Goal: Task Accomplishment & Management: Complete application form

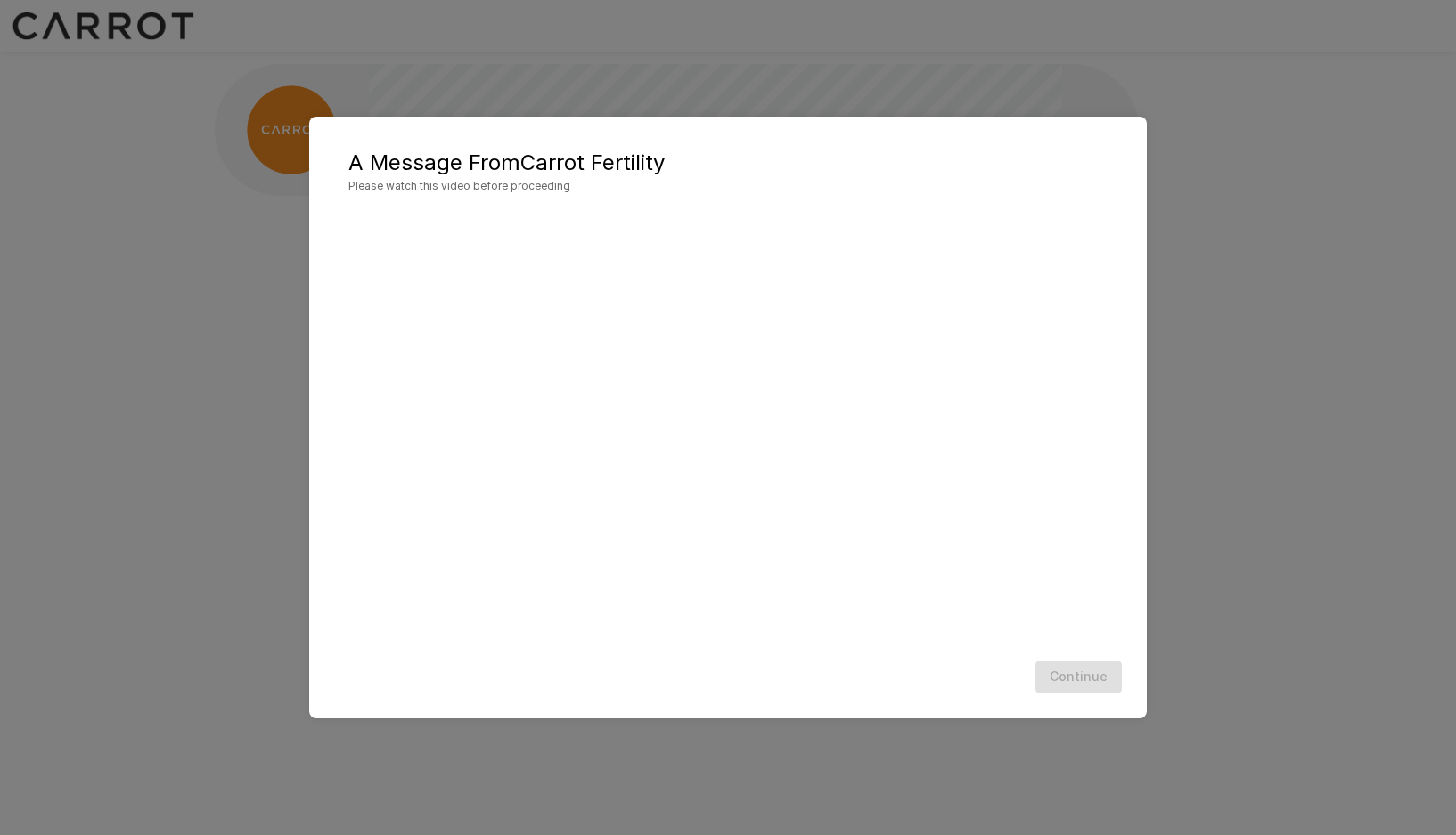
scroll to position [1, 0]
click at [1083, 675] on button "Continue" at bounding box center [1079, 677] width 86 height 33
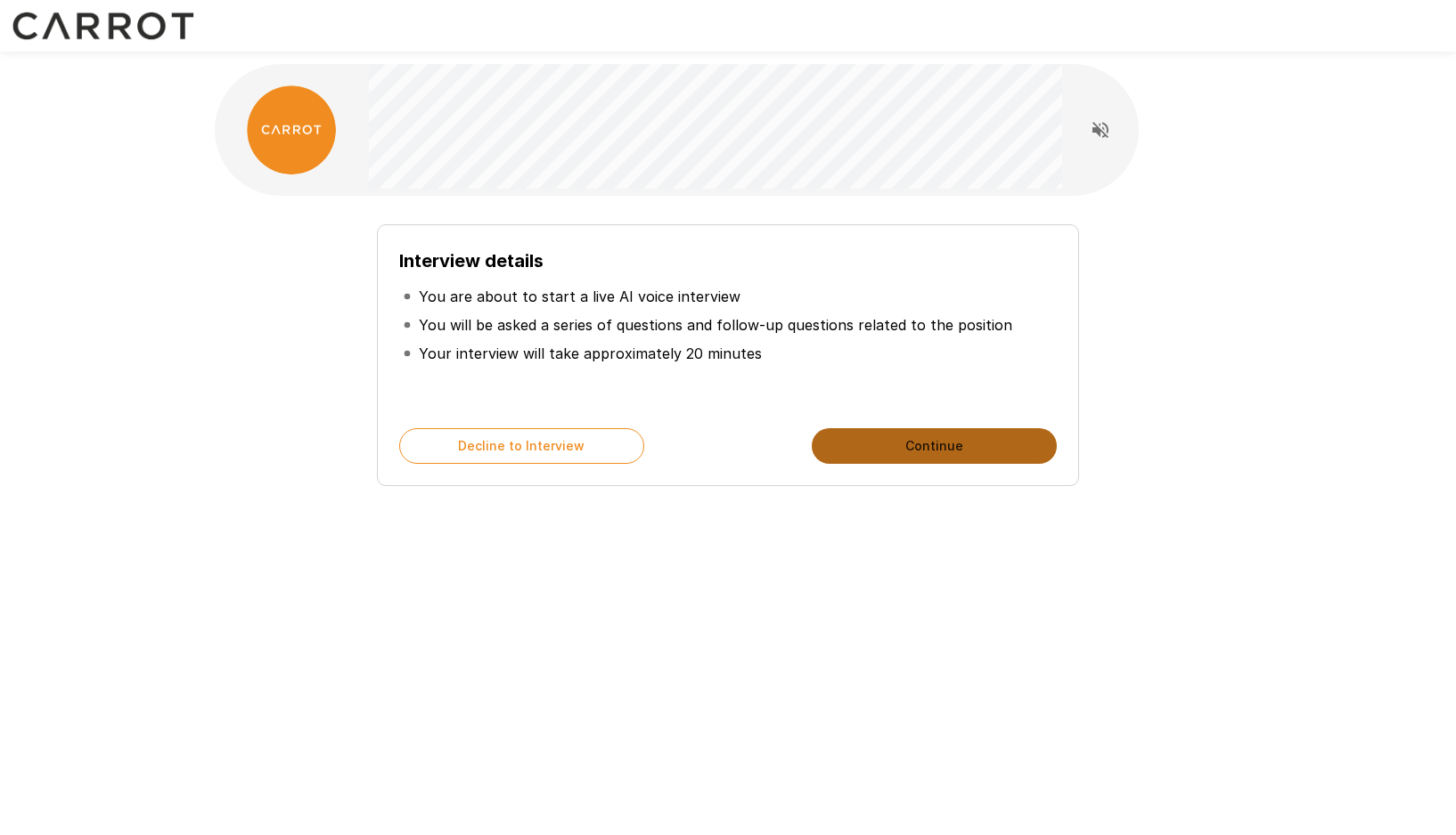
click at [931, 449] on button "Continue" at bounding box center [934, 446] width 245 height 35
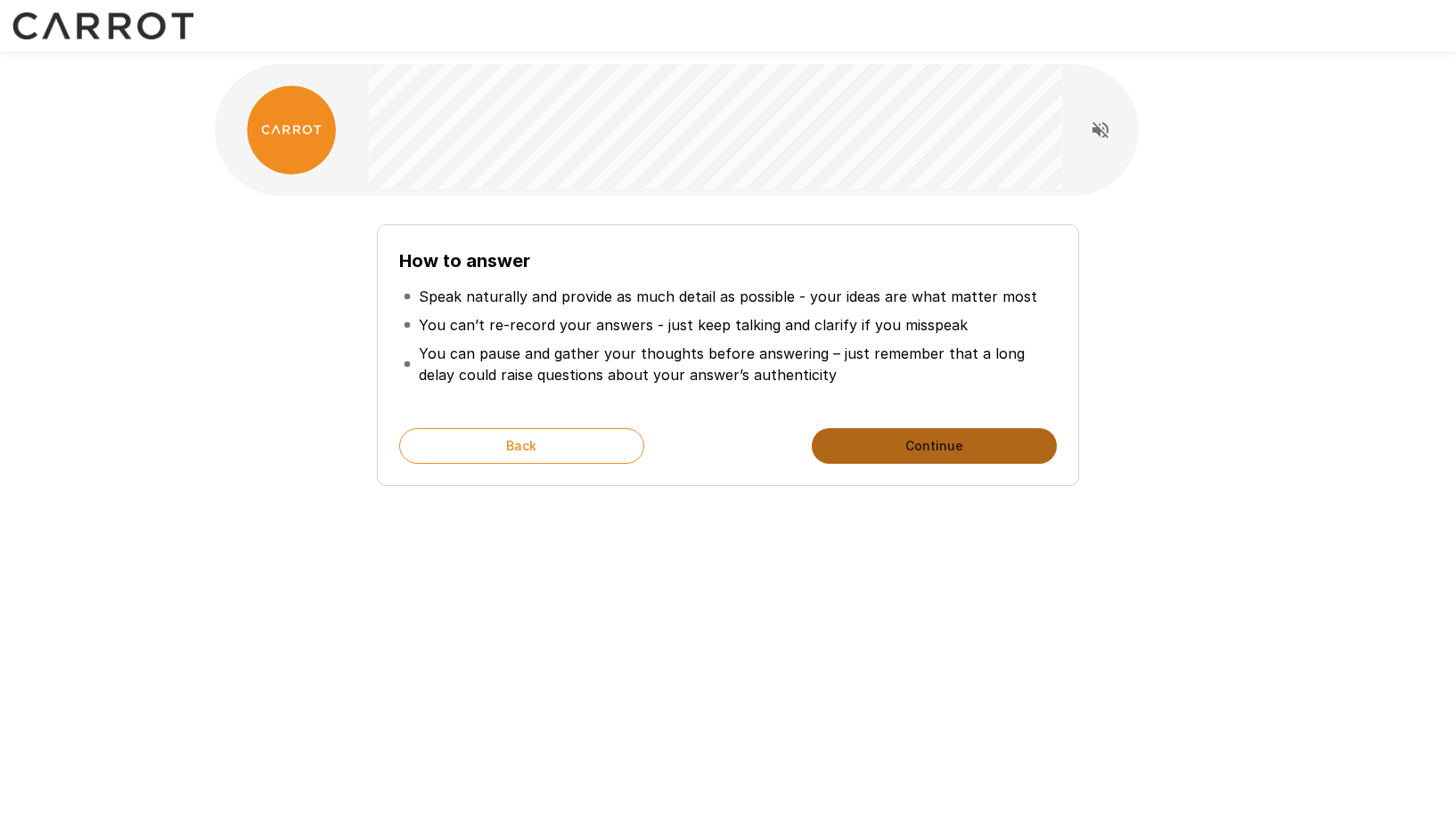
click at [931, 444] on button "Continue" at bounding box center [934, 446] width 245 height 35
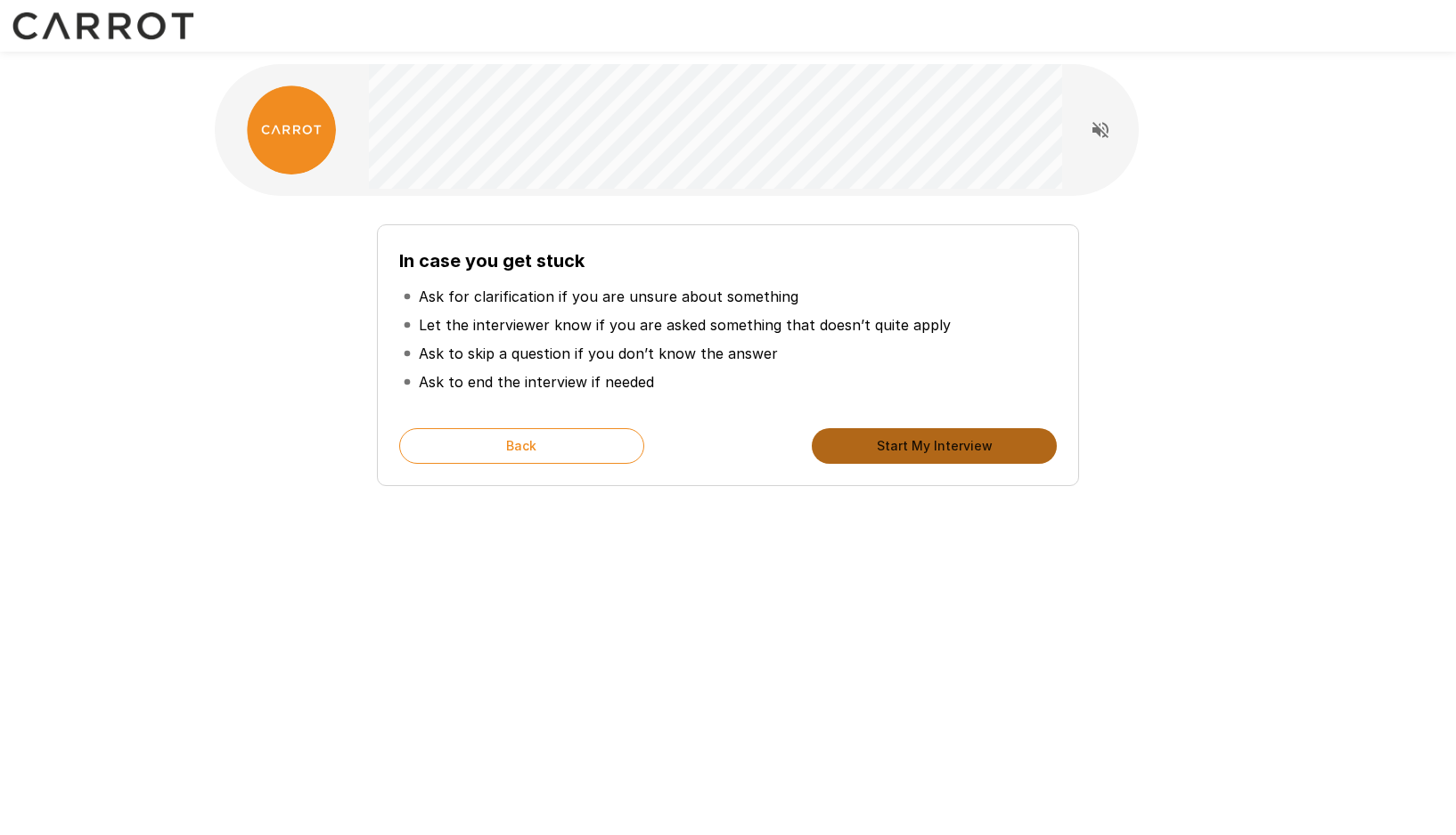
click at [936, 445] on button "Start My Interview" at bounding box center [934, 446] width 245 height 35
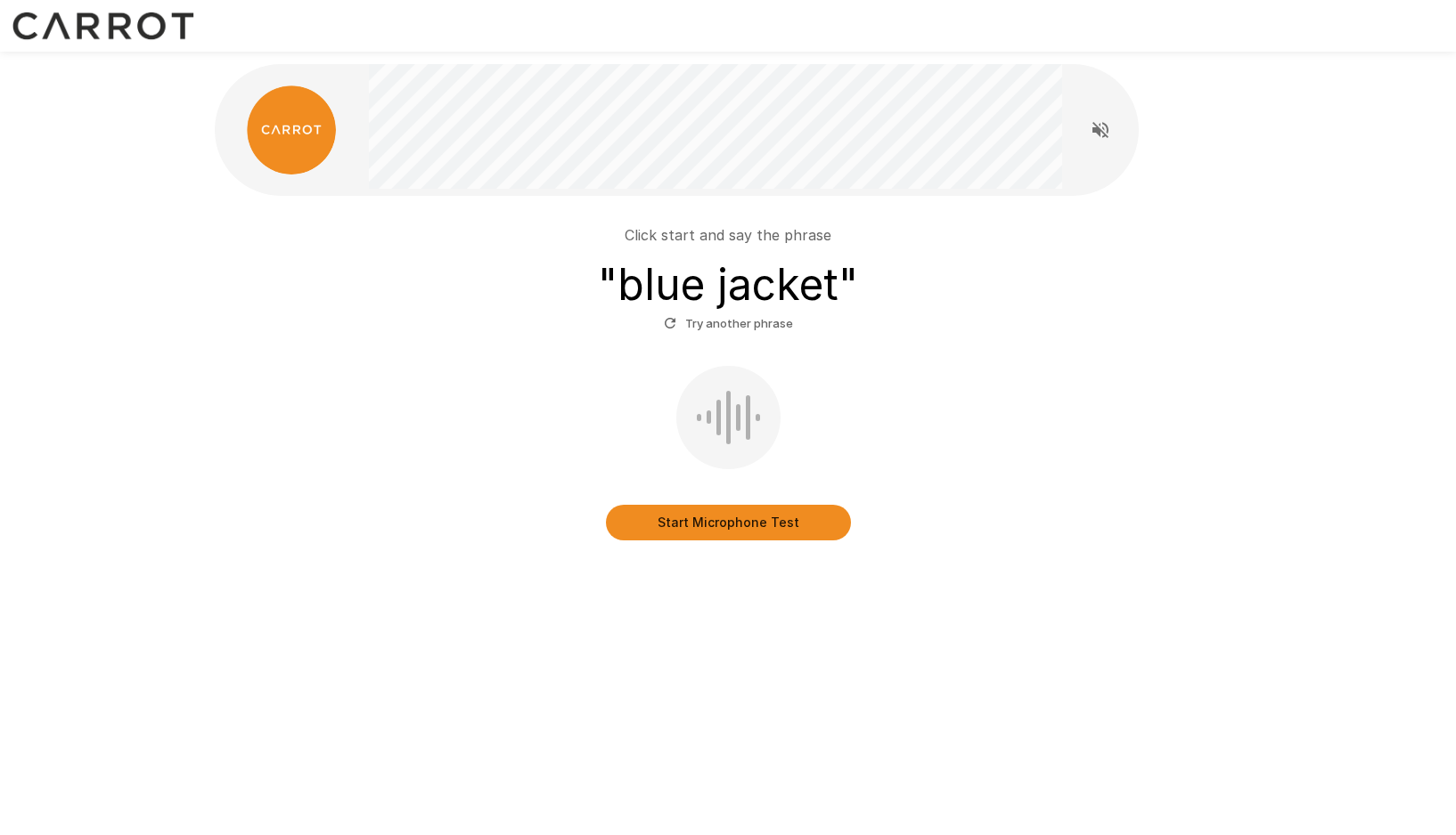
click at [736, 521] on button "Start Microphone Test" at bounding box center [728, 522] width 245 height 35
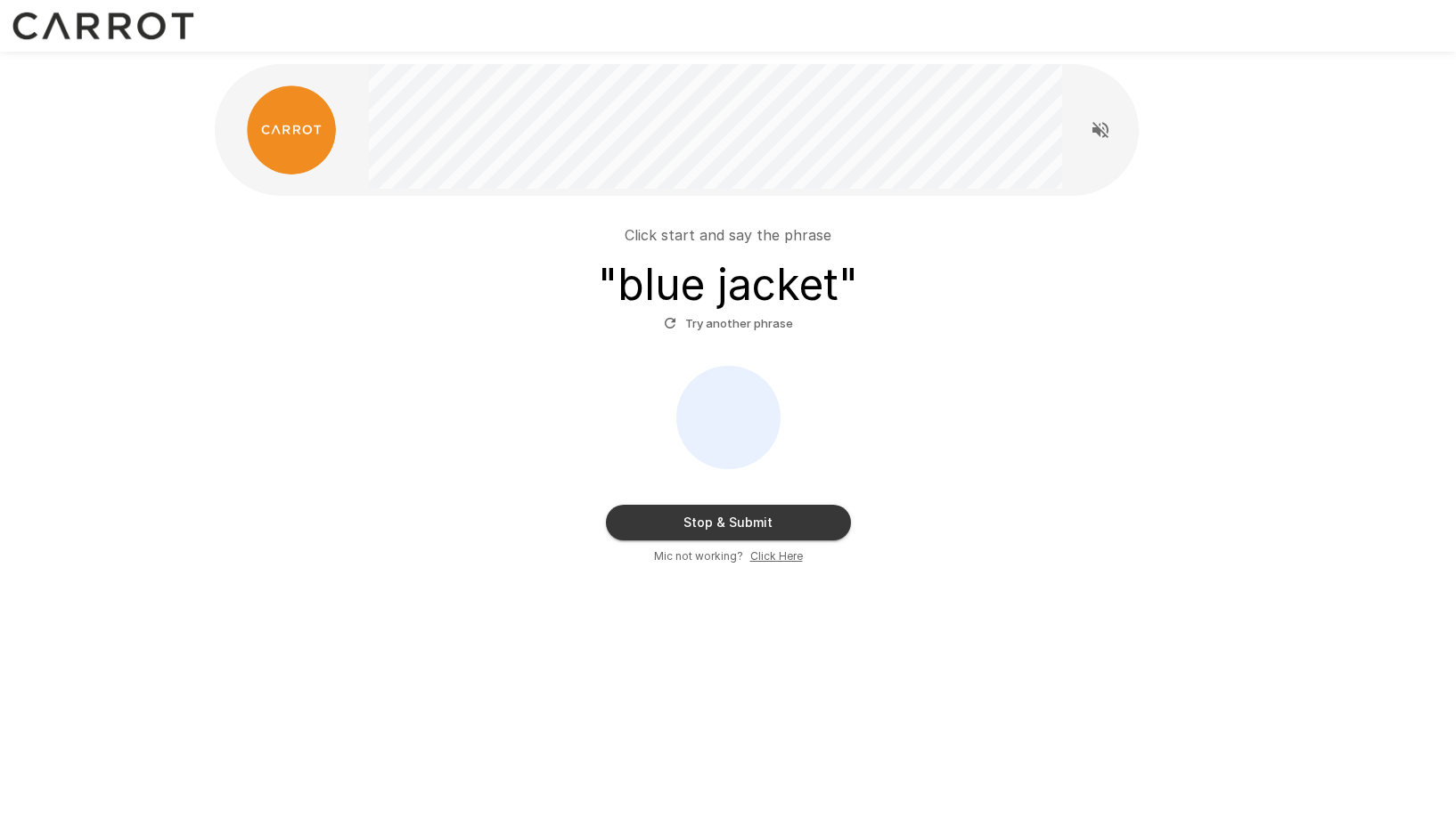
click at [736, 521] on button "Stop & Submit" at bounding box center [728, 522] width 245 height 35
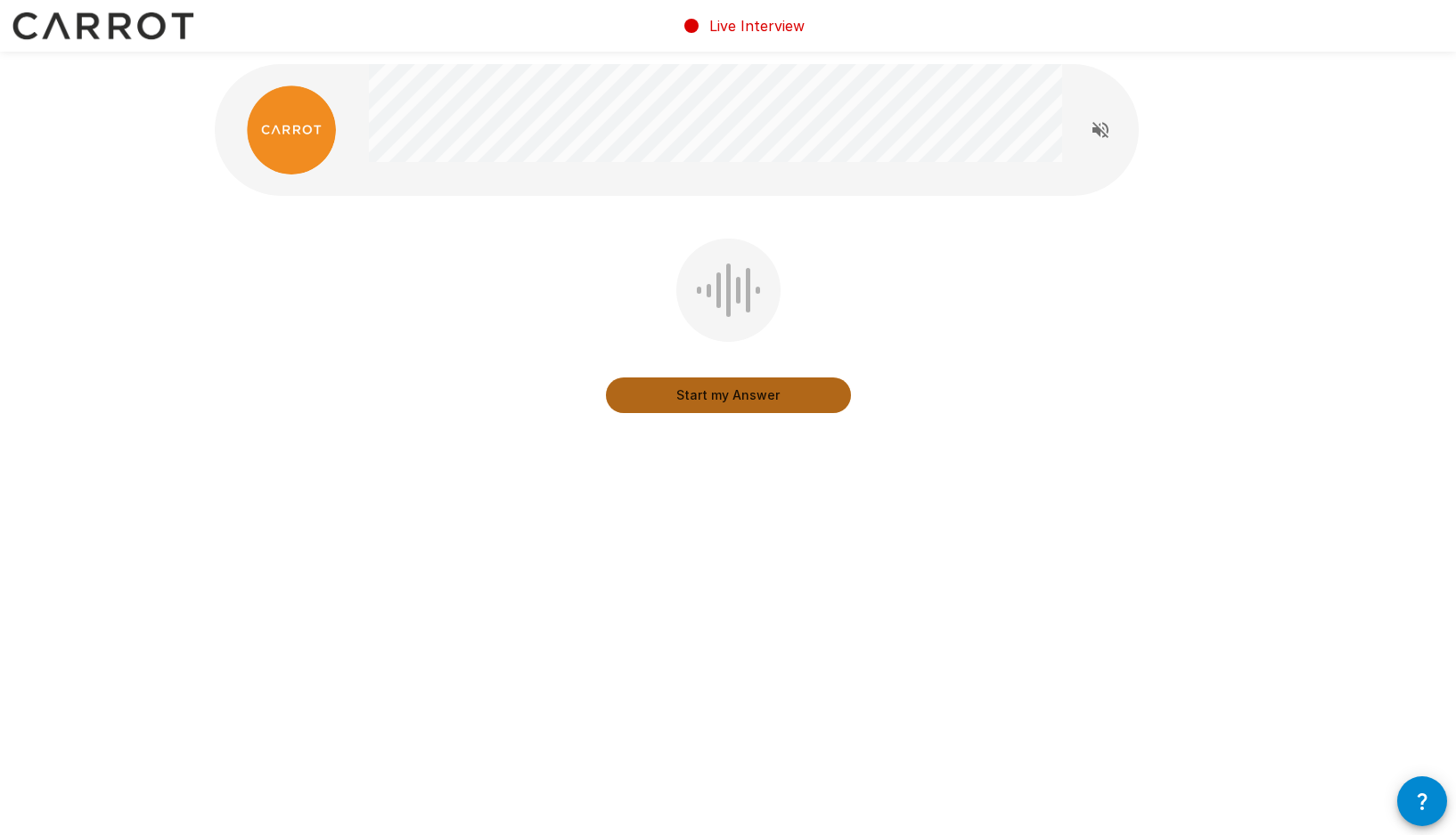
click at [731, 396] on button "Start my Answer" at bounding box center [728, 395] width 245 height 35
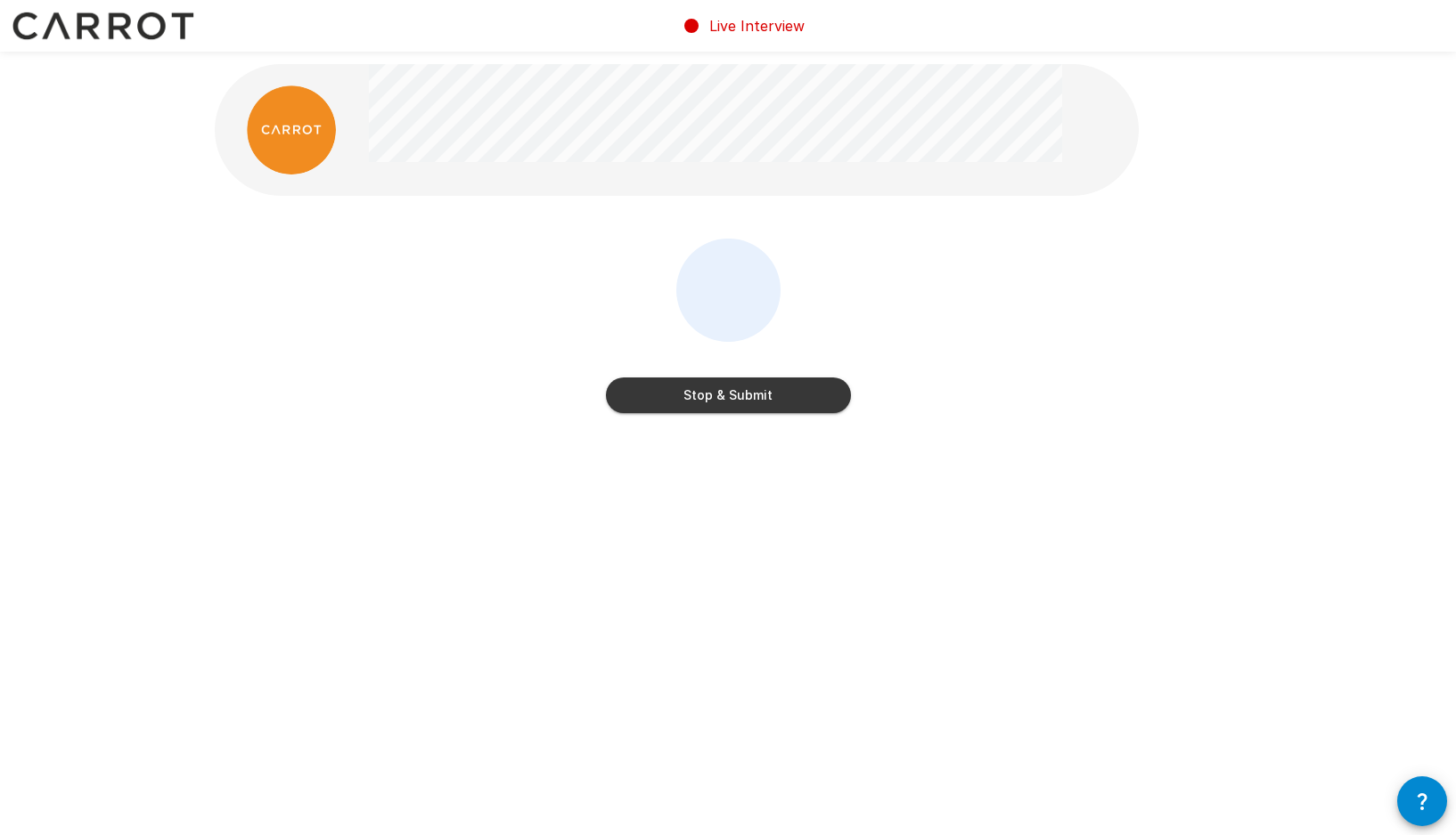
click at [731, 396] on button "Stop & Submit" at bounding box center [728, 395] width 245 height 35
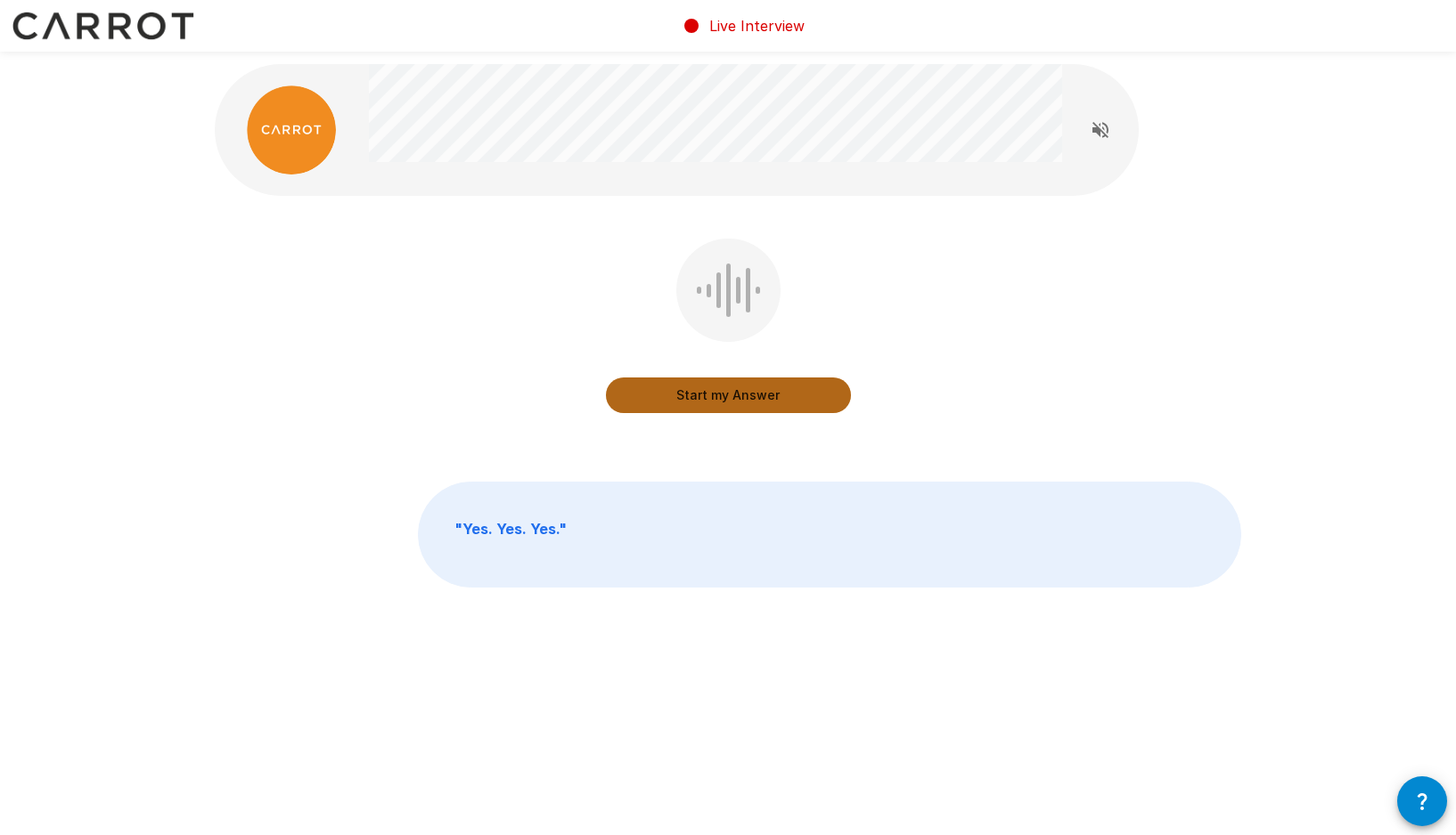
click at [735, 394] on button "Start my Answer" at bounding box center [728, 395] width 245 height 35
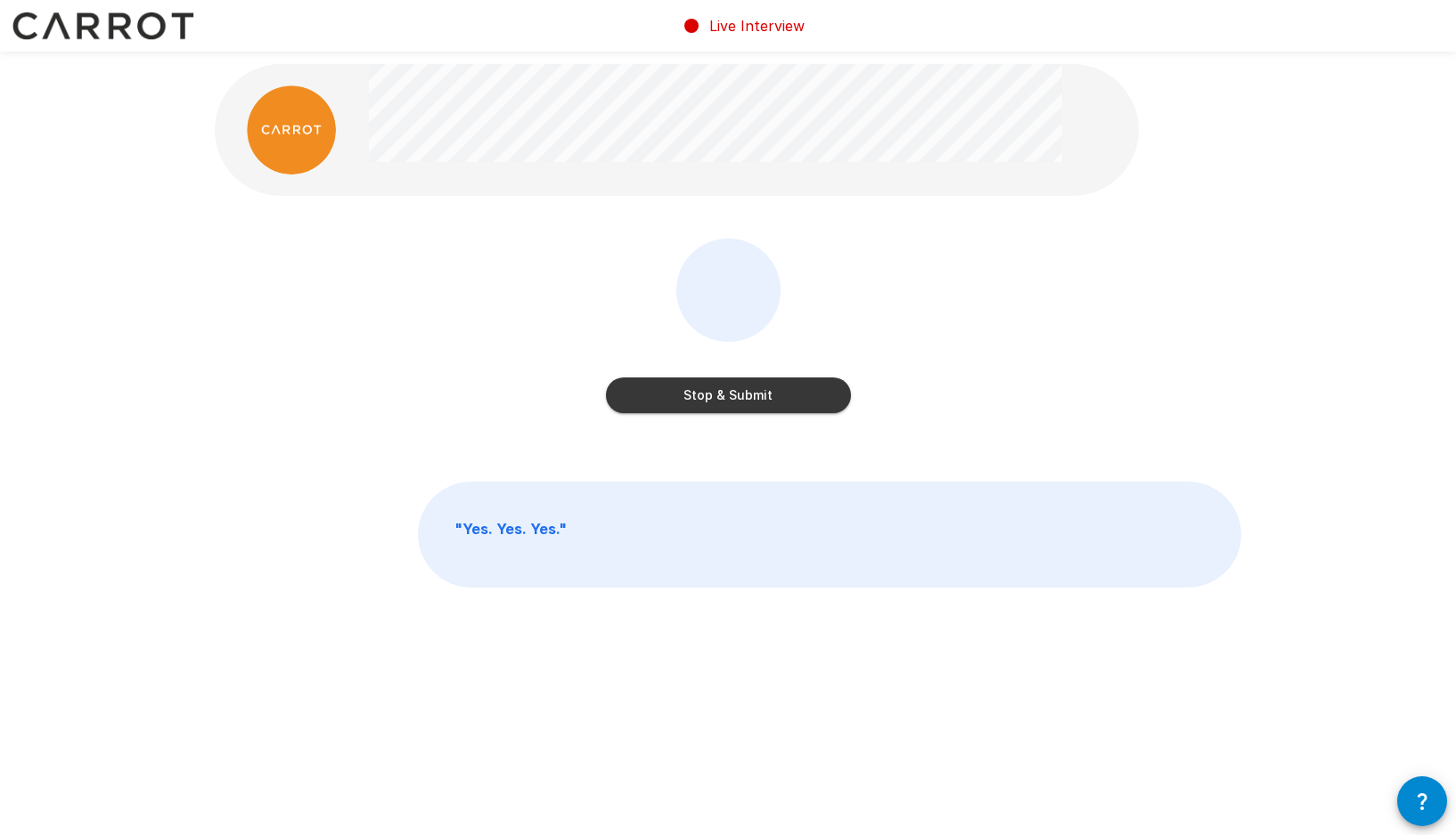
click at [735, 394] on button "Stop & Submit" at bounding box center [728, 395] width 245 height 35
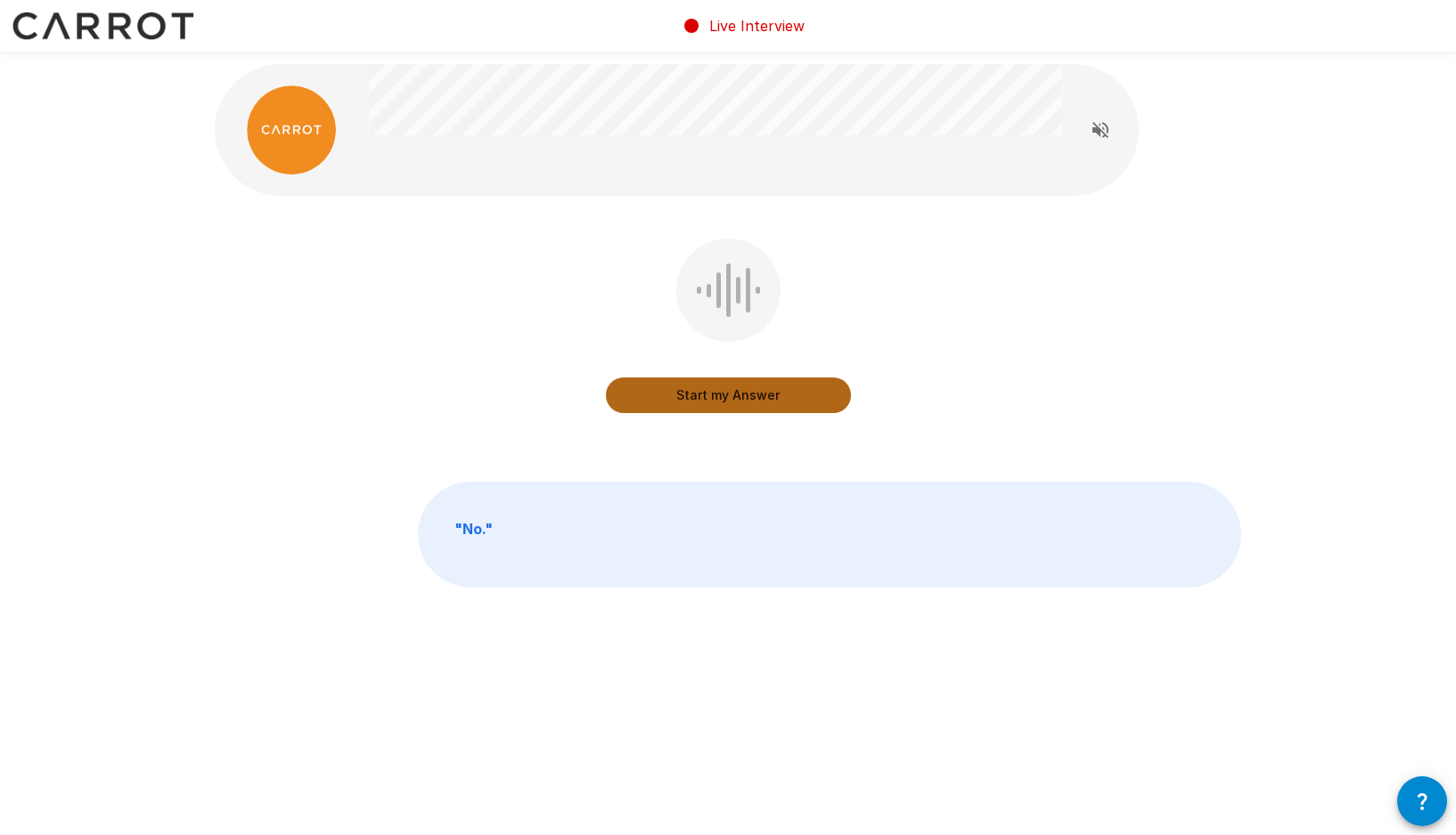
click at [730, 394] on button "Start my Answer" at bounding box center [728, 395] width 245 height 35
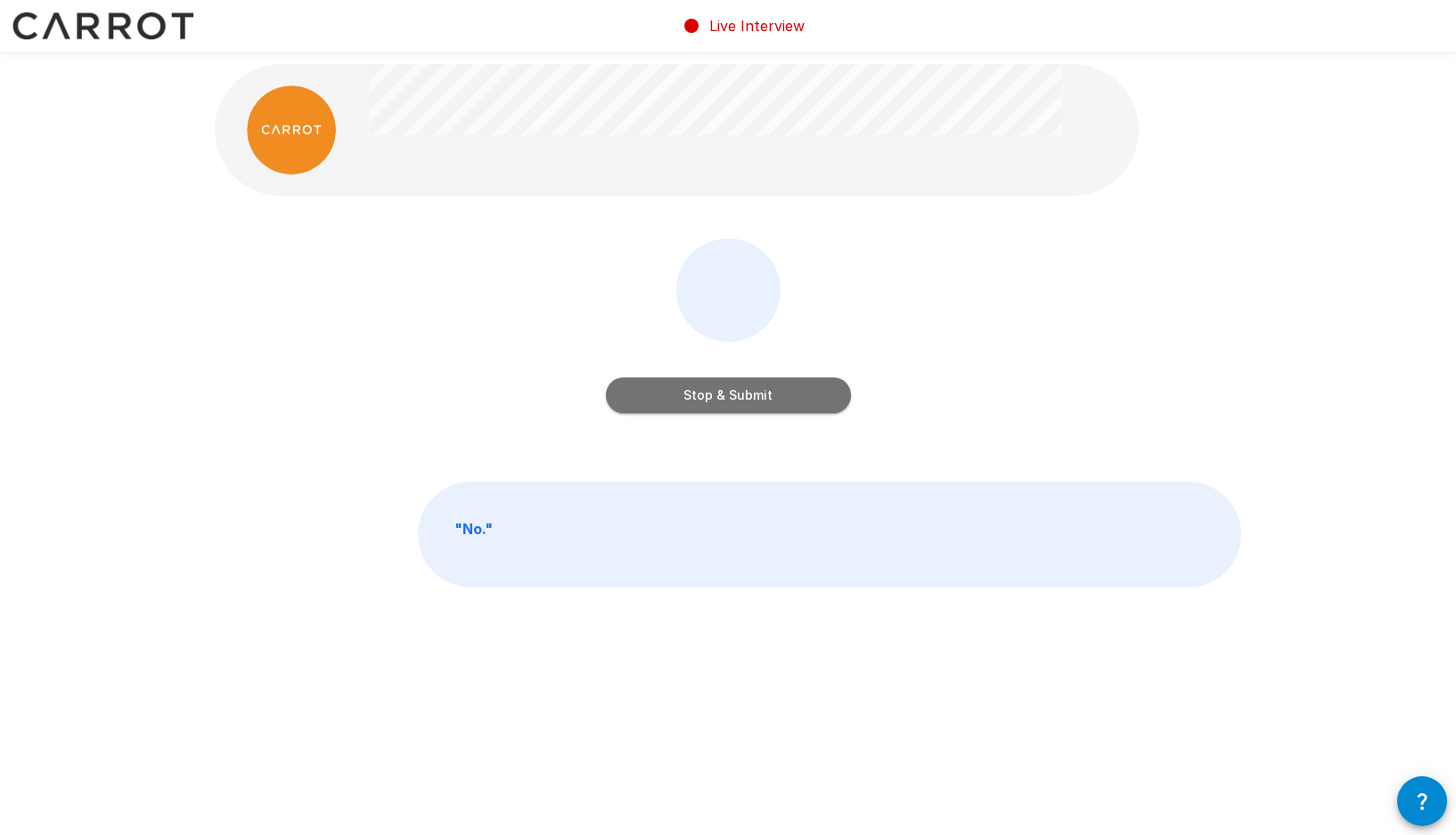
click at [730, 394] on button "Stop & Submit" at bounding box center [728, 395] width 245 height 35
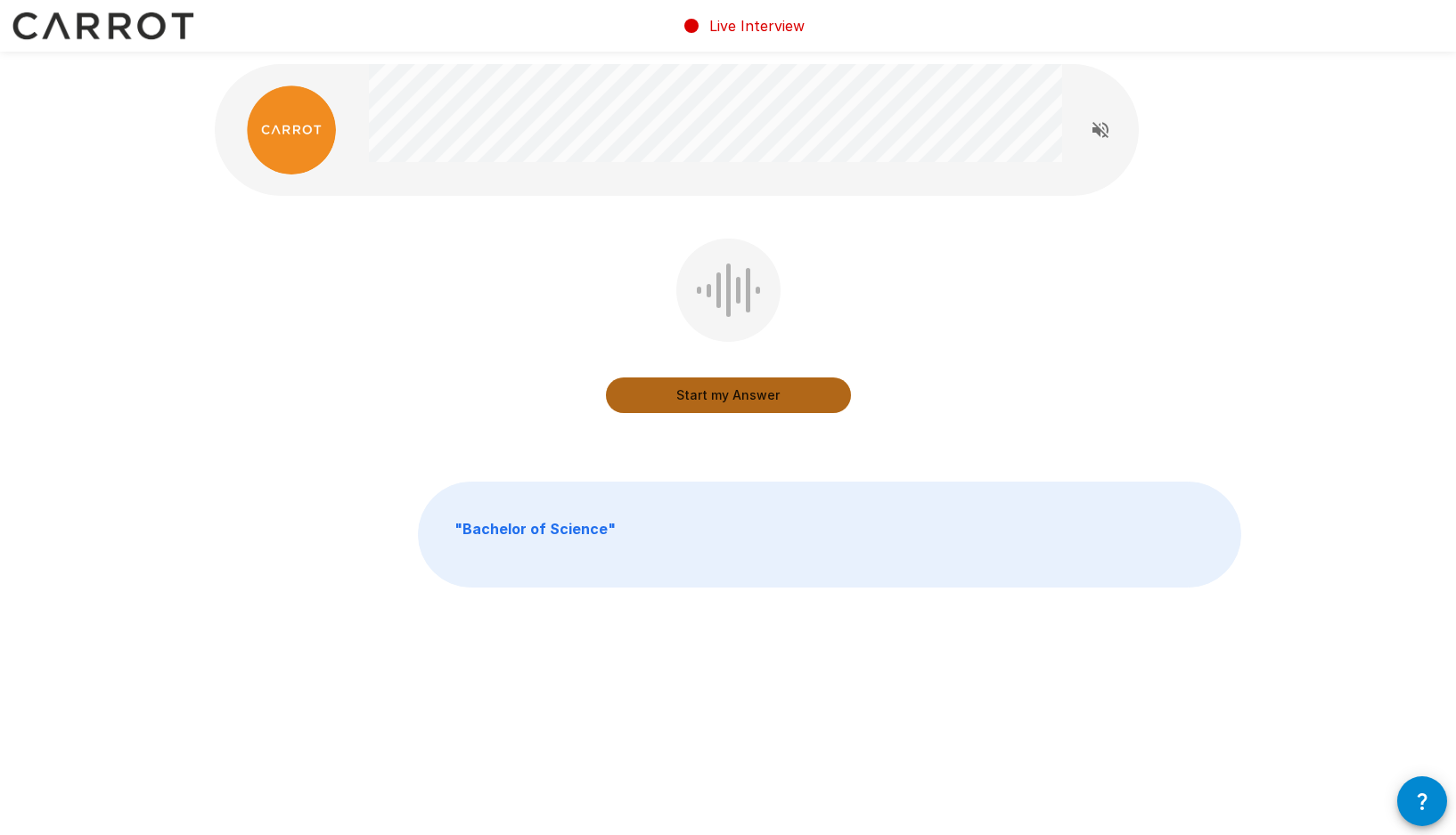
click at [727, 400] on button "Start my Answer" at bounding box center [728, 395] width 245 height 35
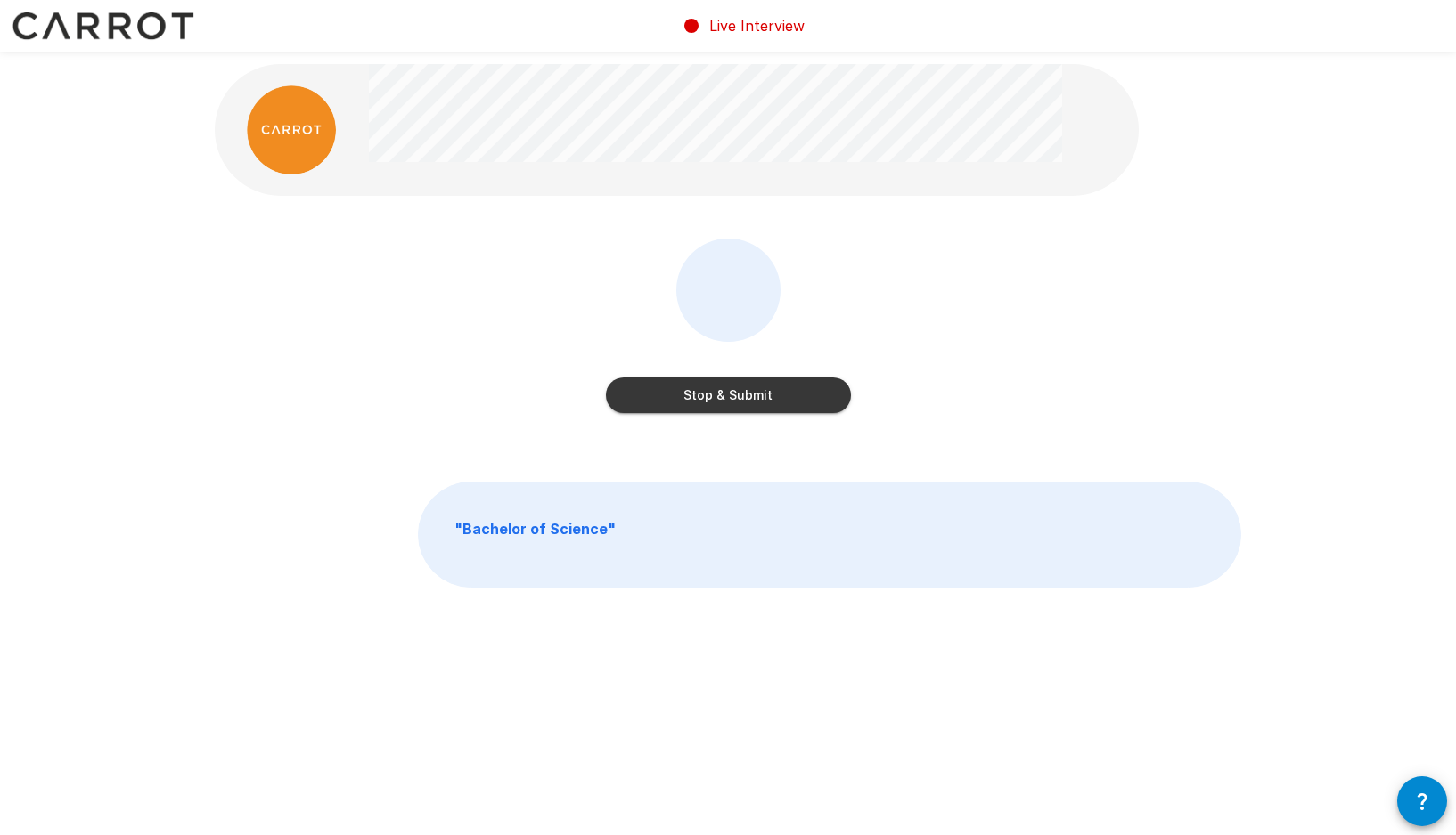
click at [727, 400] on button "Stop & Submit" at bounding box center [728, 395] width 245 height 35
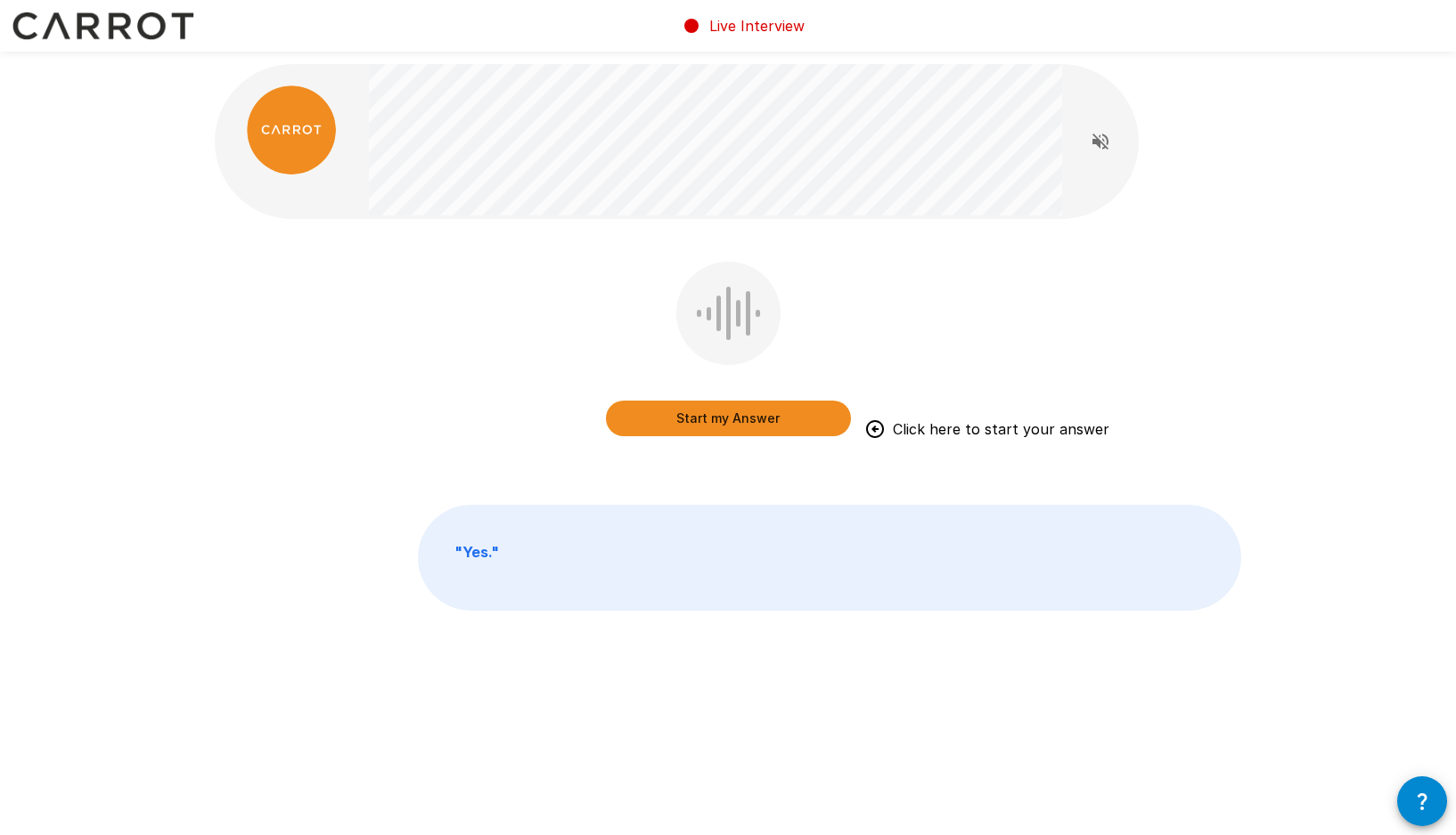
click at [731, 418] on button "Start my Answer" at bounding box center [728, 418] width 245 height 35
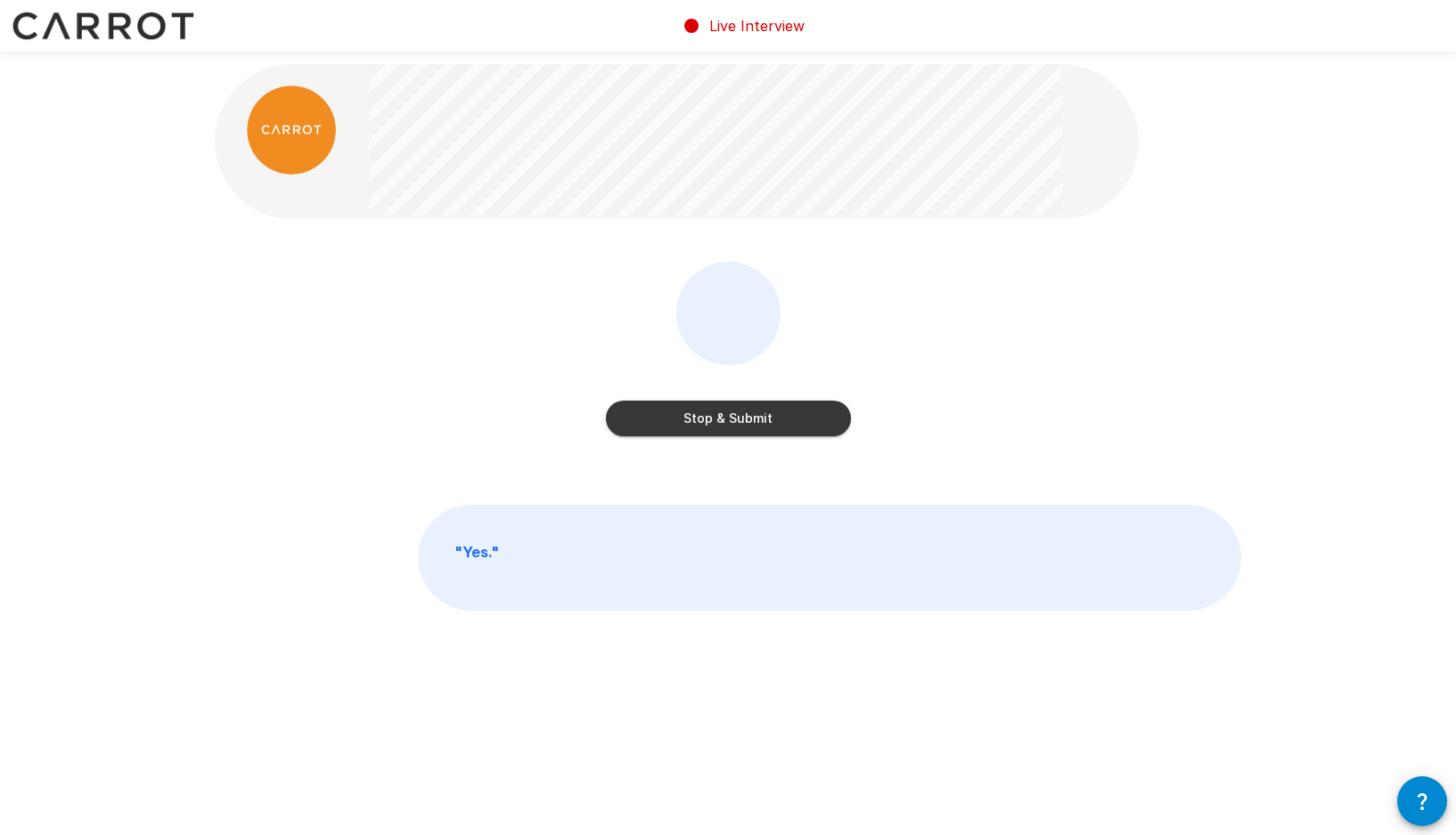
click at [731, 418] on button "Stop & Submit" at bounding box center [728, 418] width 245 height 35
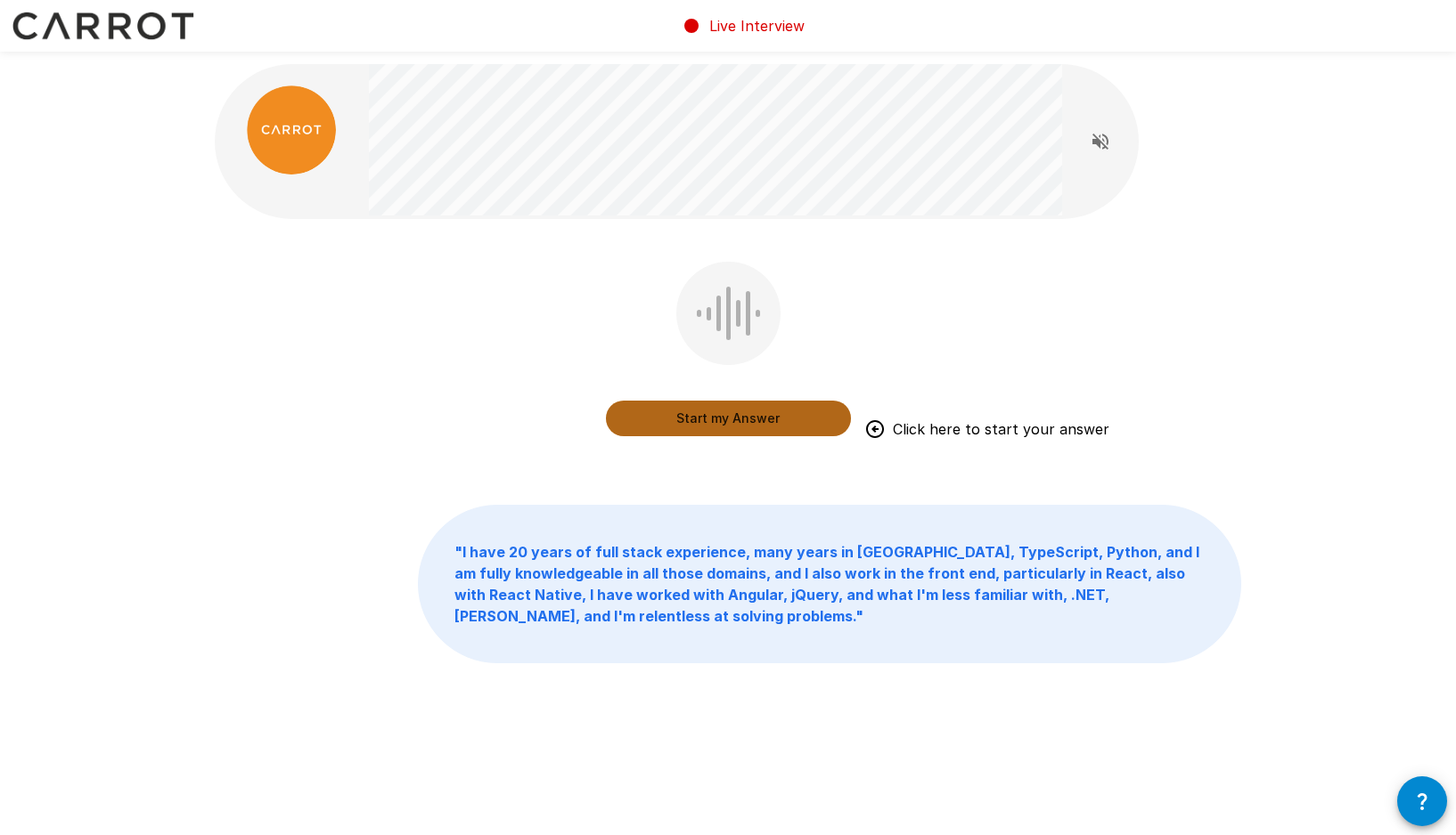
click at [727, 416] on button "Start my Answer" at bounding box center [728, 418] width 245 height 35
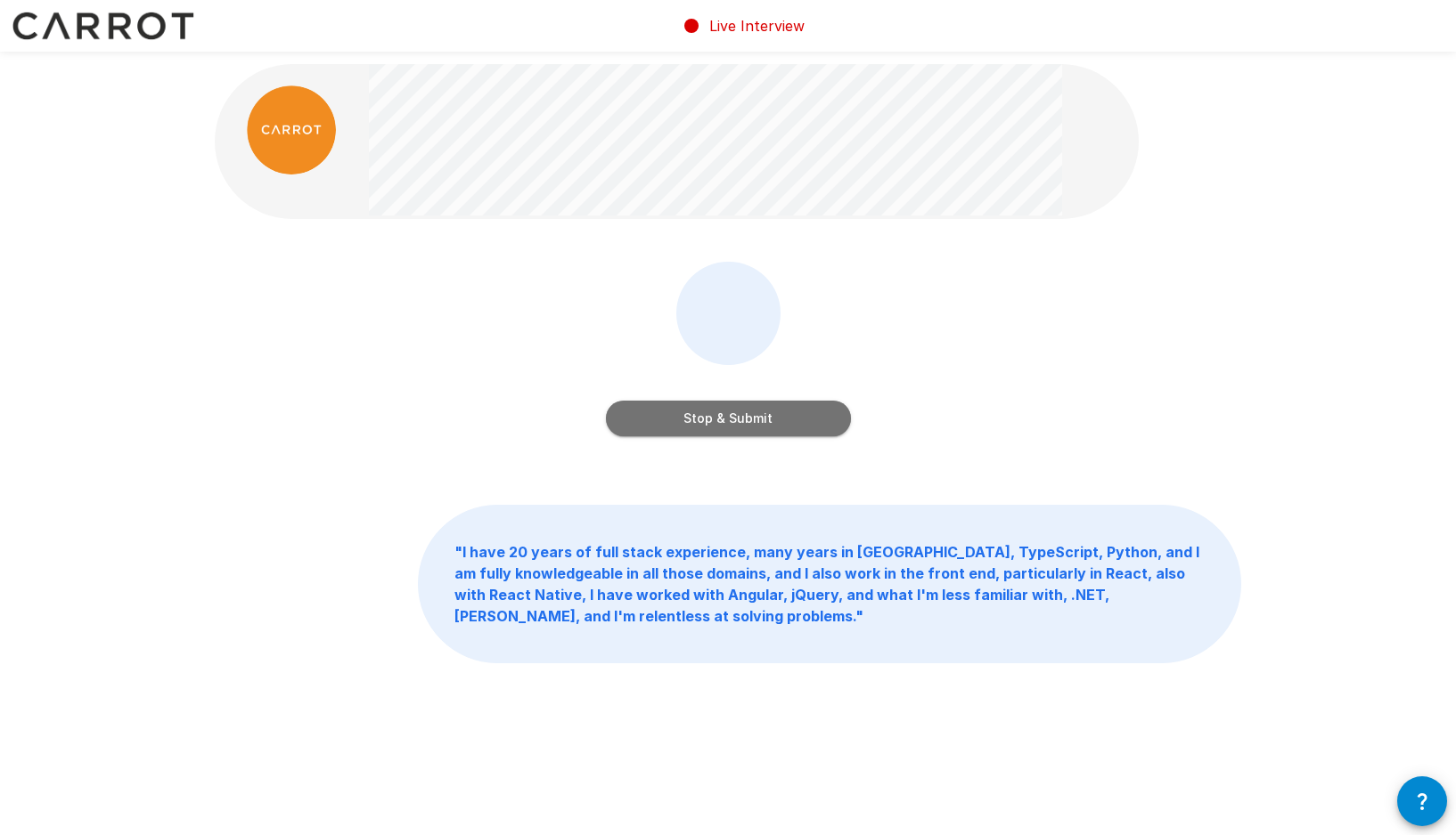
click at [727, 416] on button "Stop & Submit" at bounding box center [728, 418] width 245 height 35
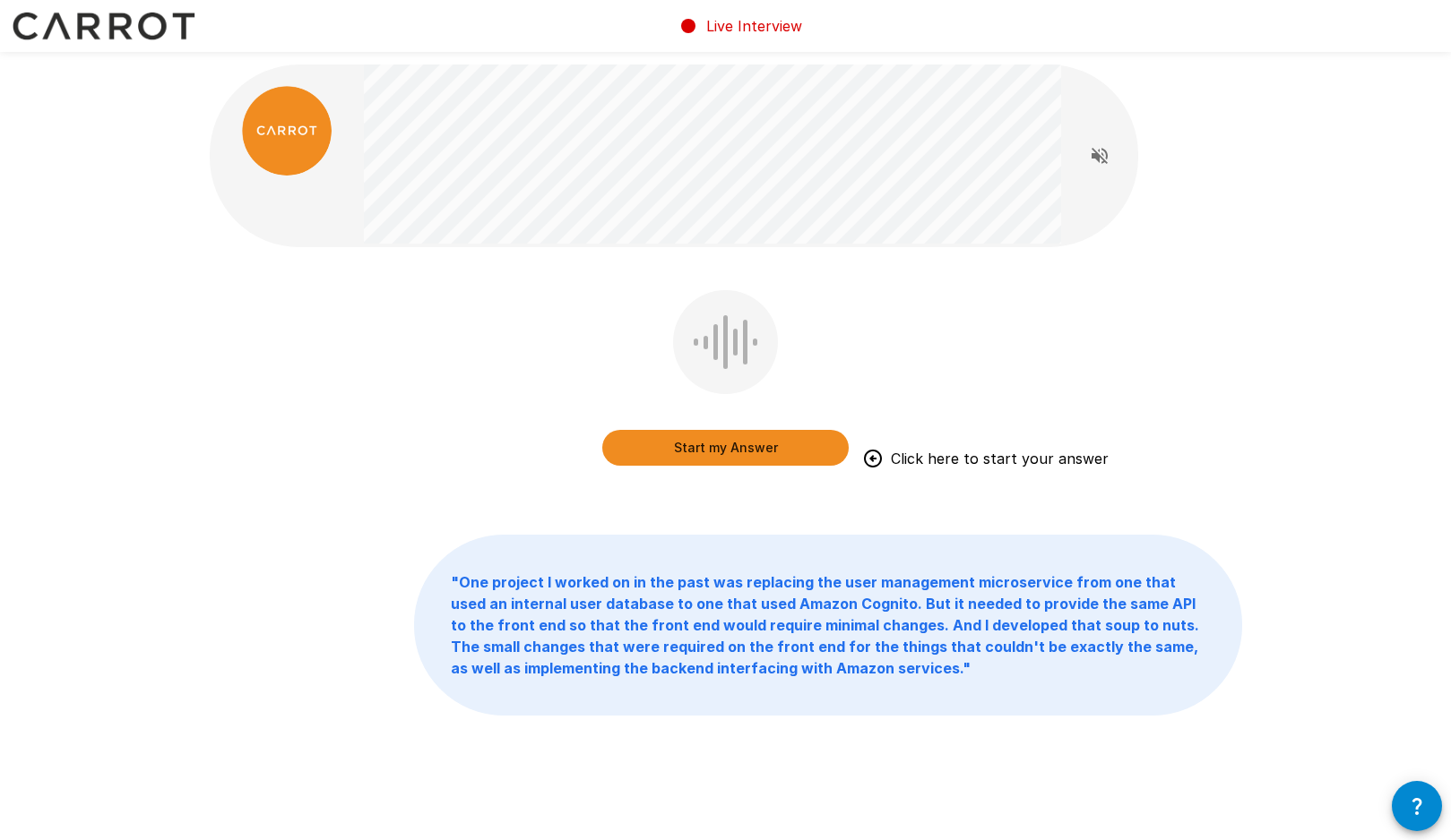
click at [726, 447] on button "Start my Answer" at bounding box center [726, 448] width 247 height 35
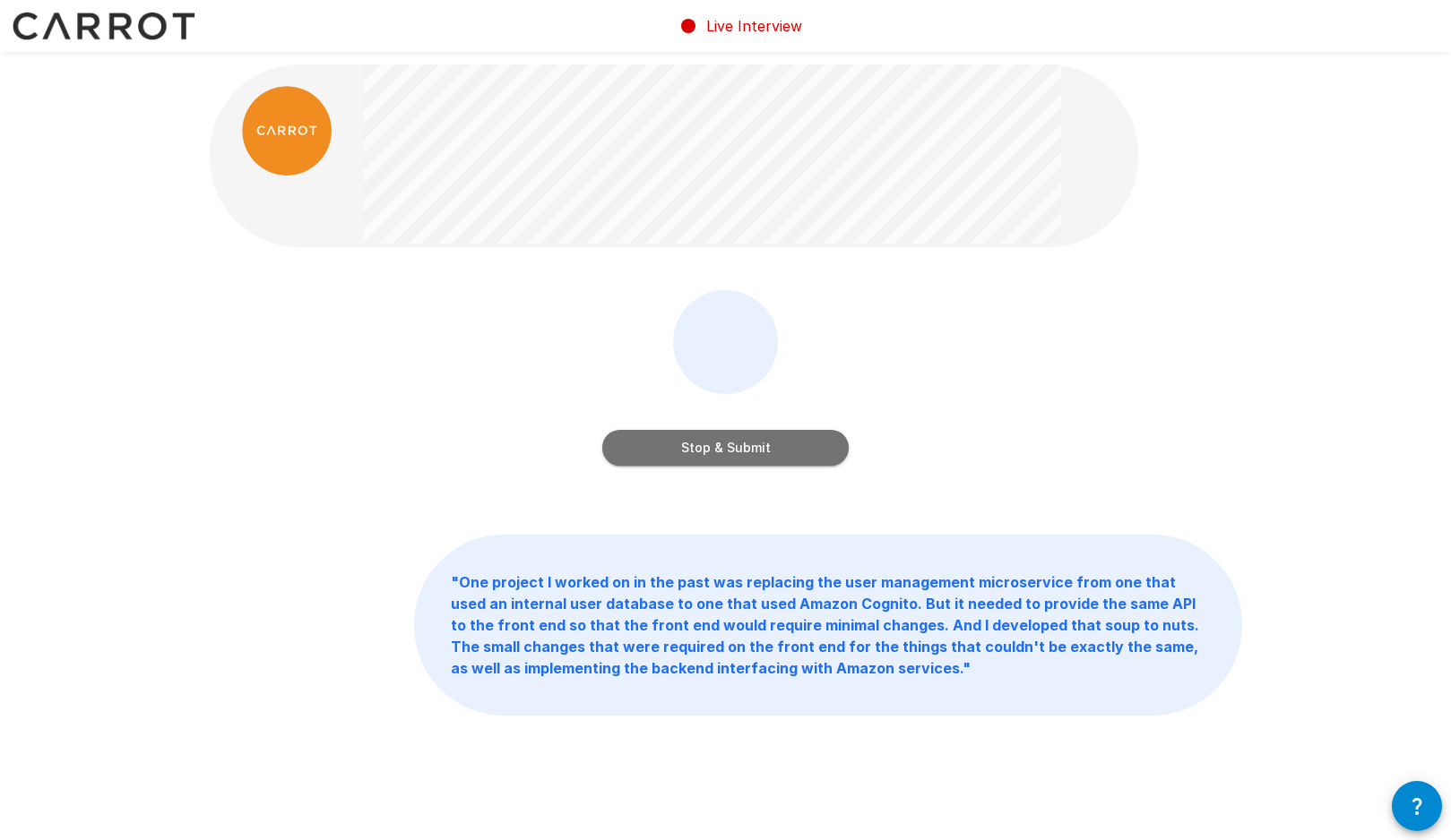
click at [726, 447] on button "Stop & Submit" at bounding box center [726, 448] width 247 height 35
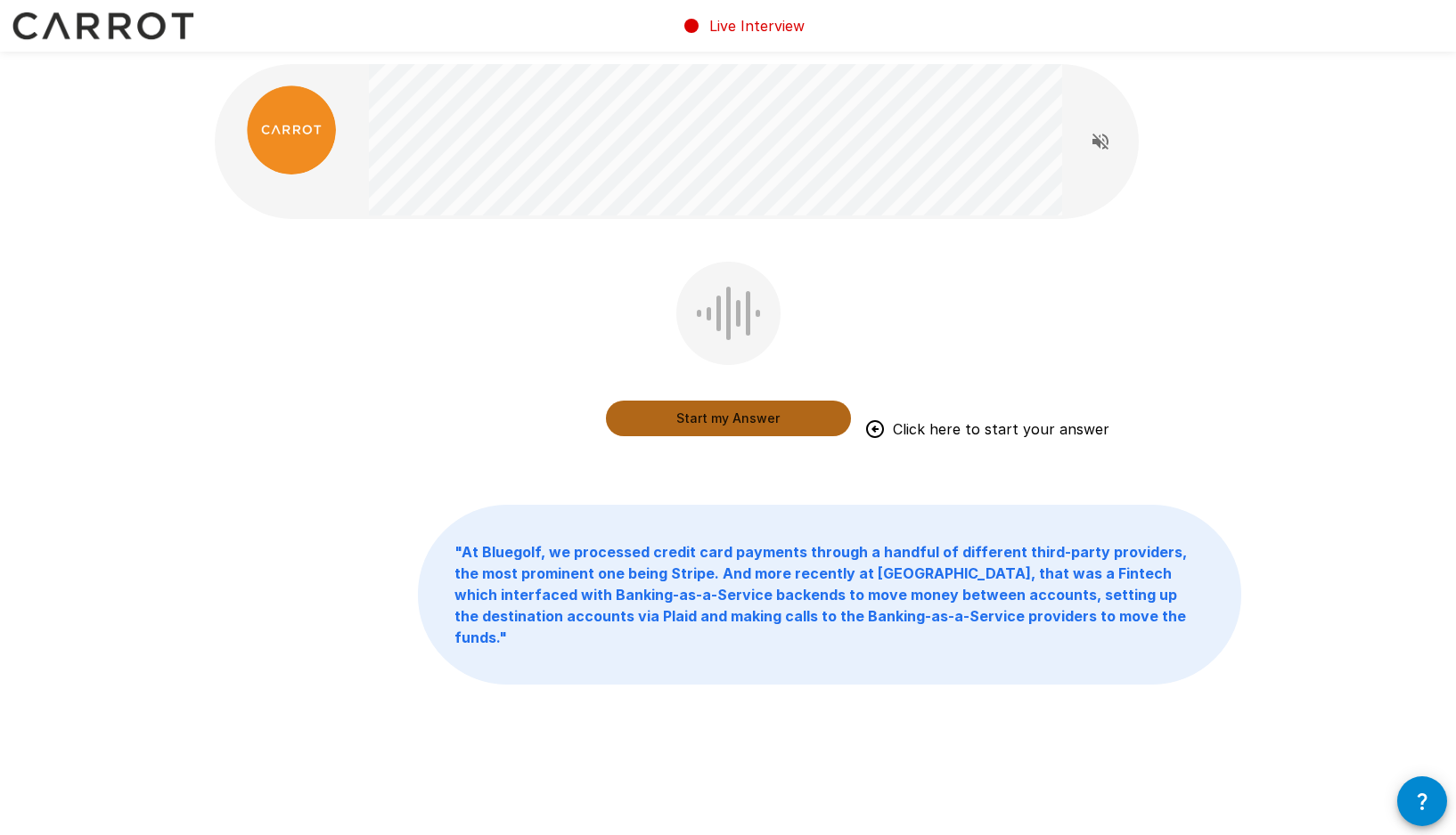
click at [728, 415] on button "Start my Answer" at bounding box center [728, 418] width 245 height 35
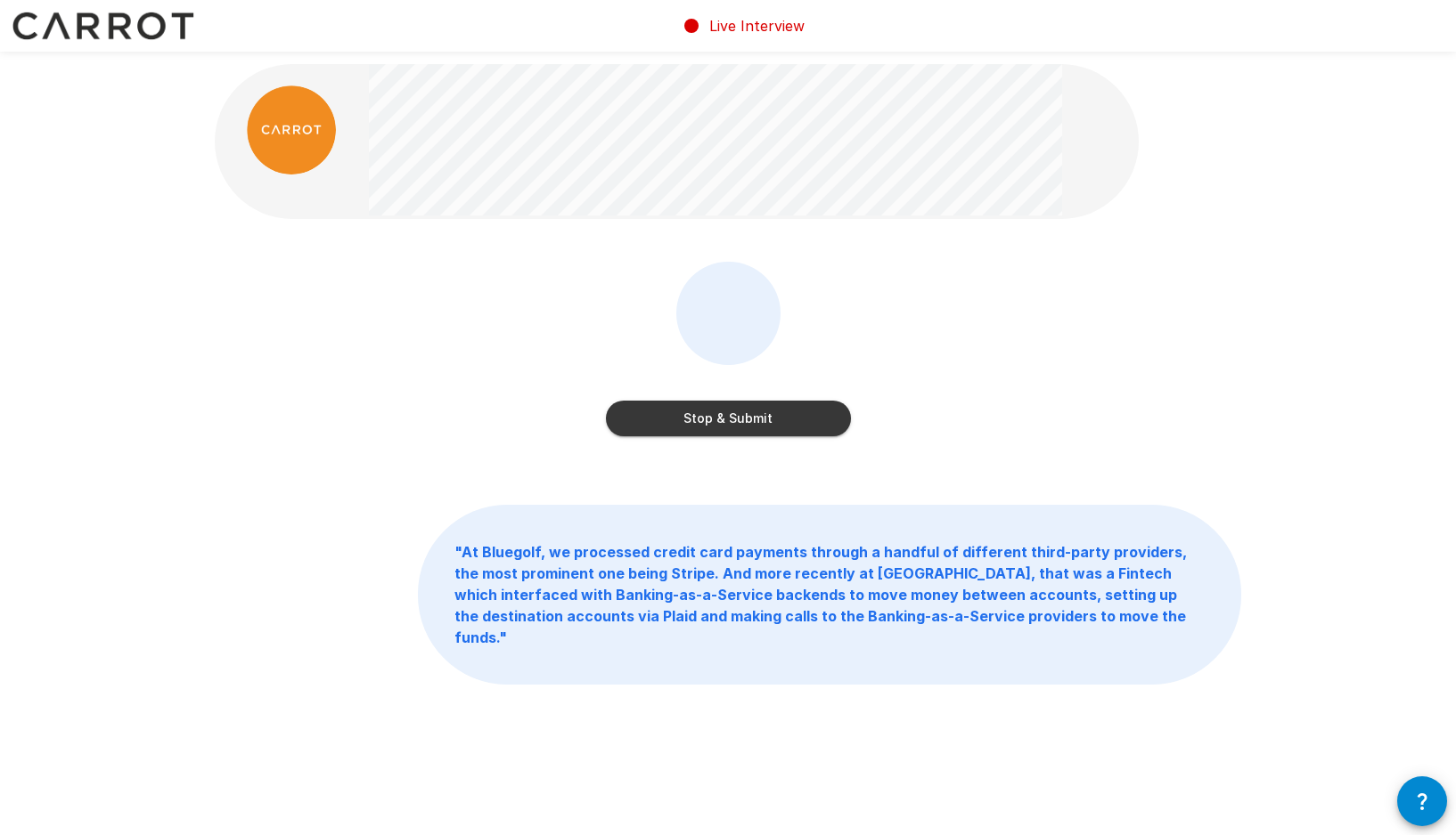
click at [740, 427] on button "Stop & Submit" at bounding box center [728, 418] width 245 height 35
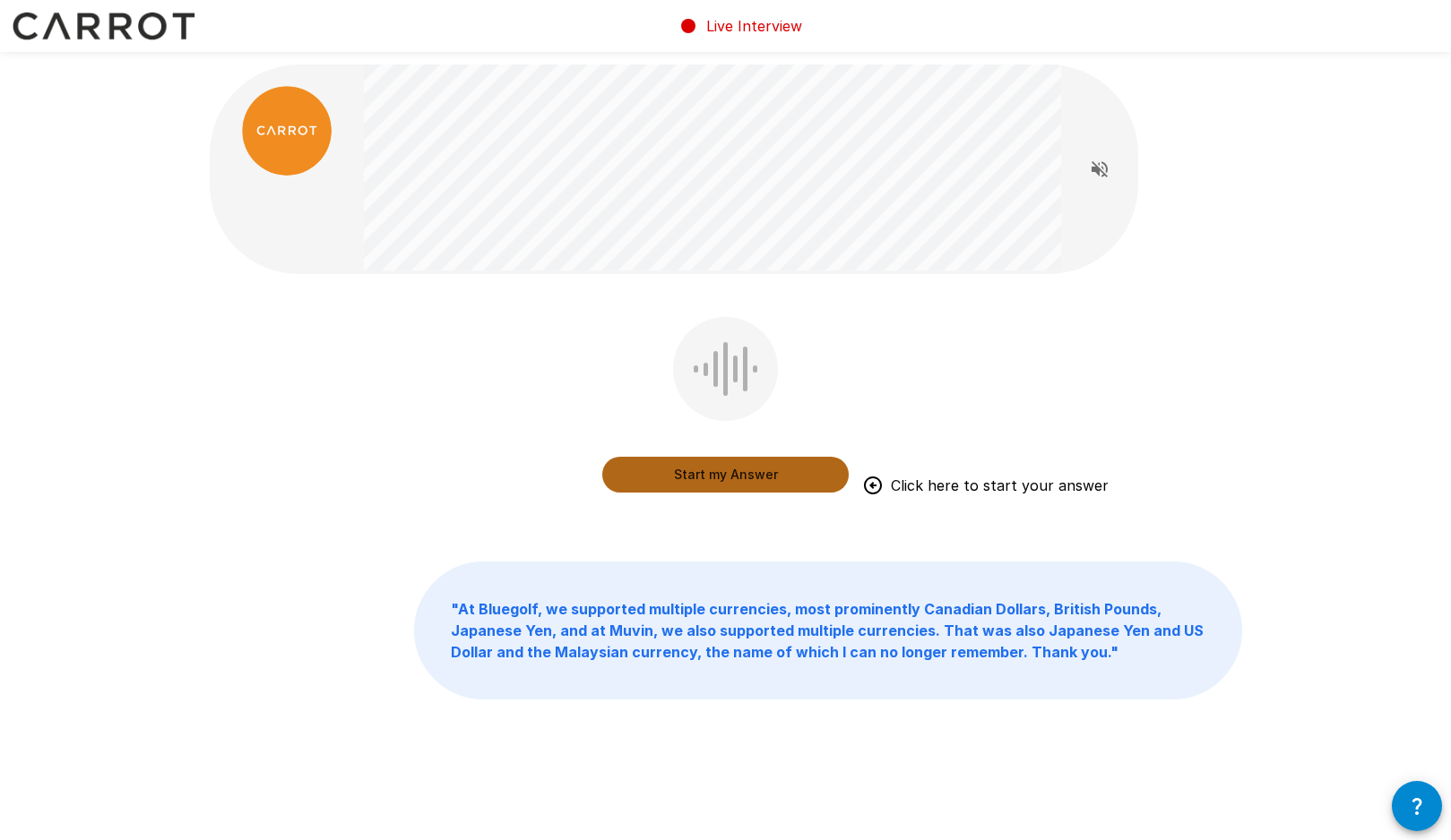
click at [728, 474] on button "Start my Answer" at bounding box center [726, 474] width 247 height 35
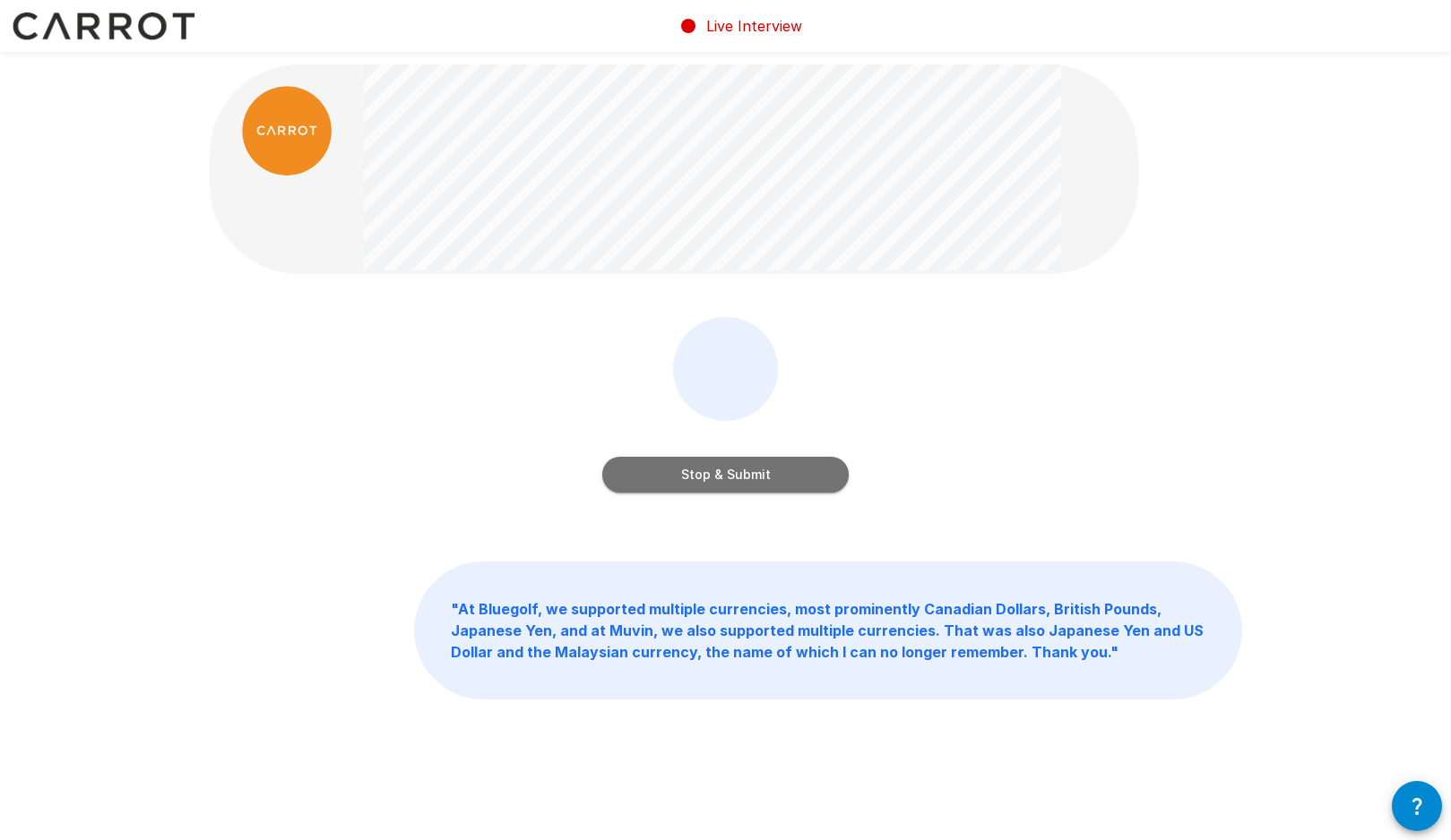
click at [735, 472] on button "Stop & Submit" at bounding box center [726, 474] width 247 height 35
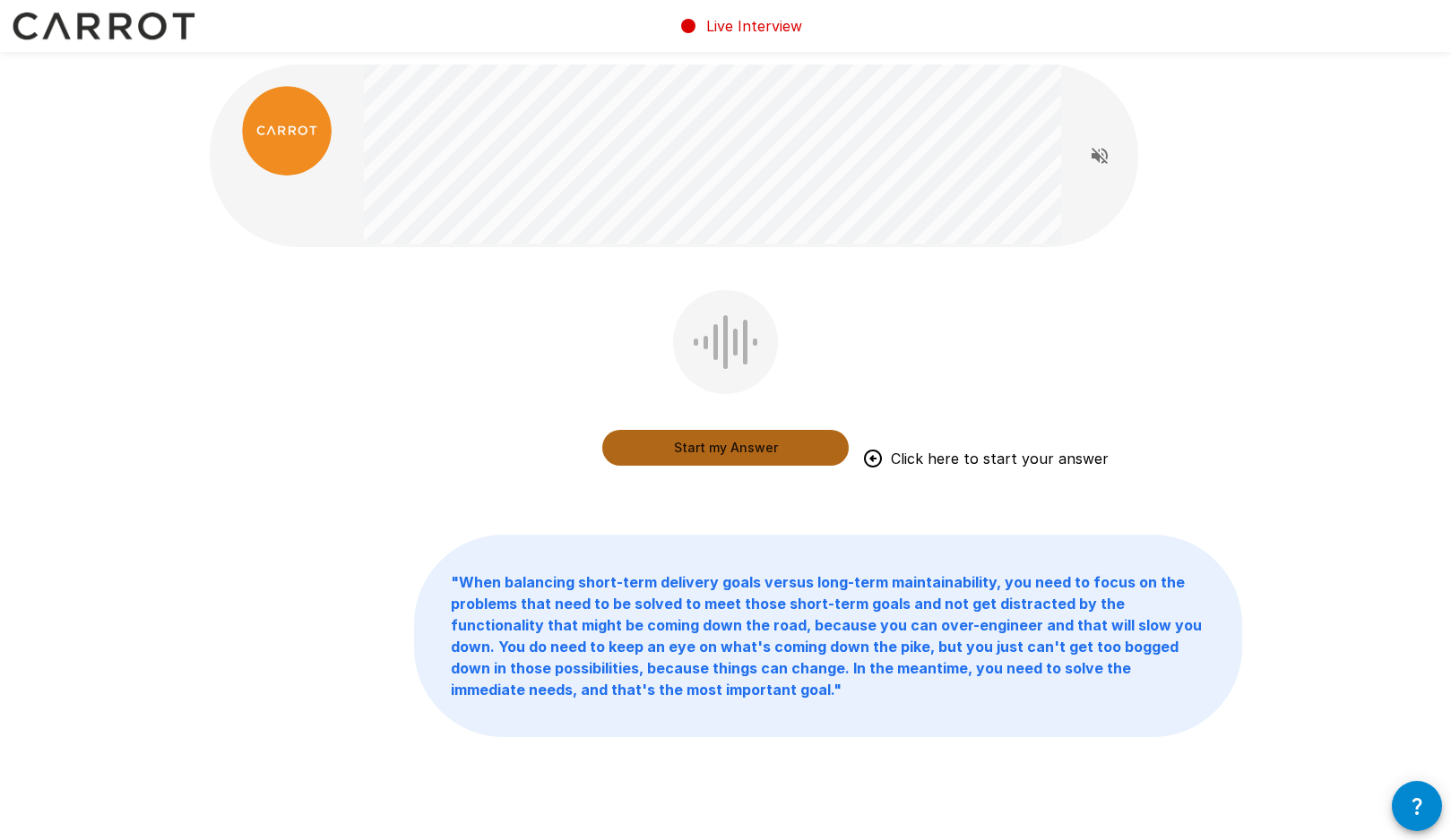
click at [726, 448] on button "Start my Answer" at bounding box center [726, 448] width 247 height 35
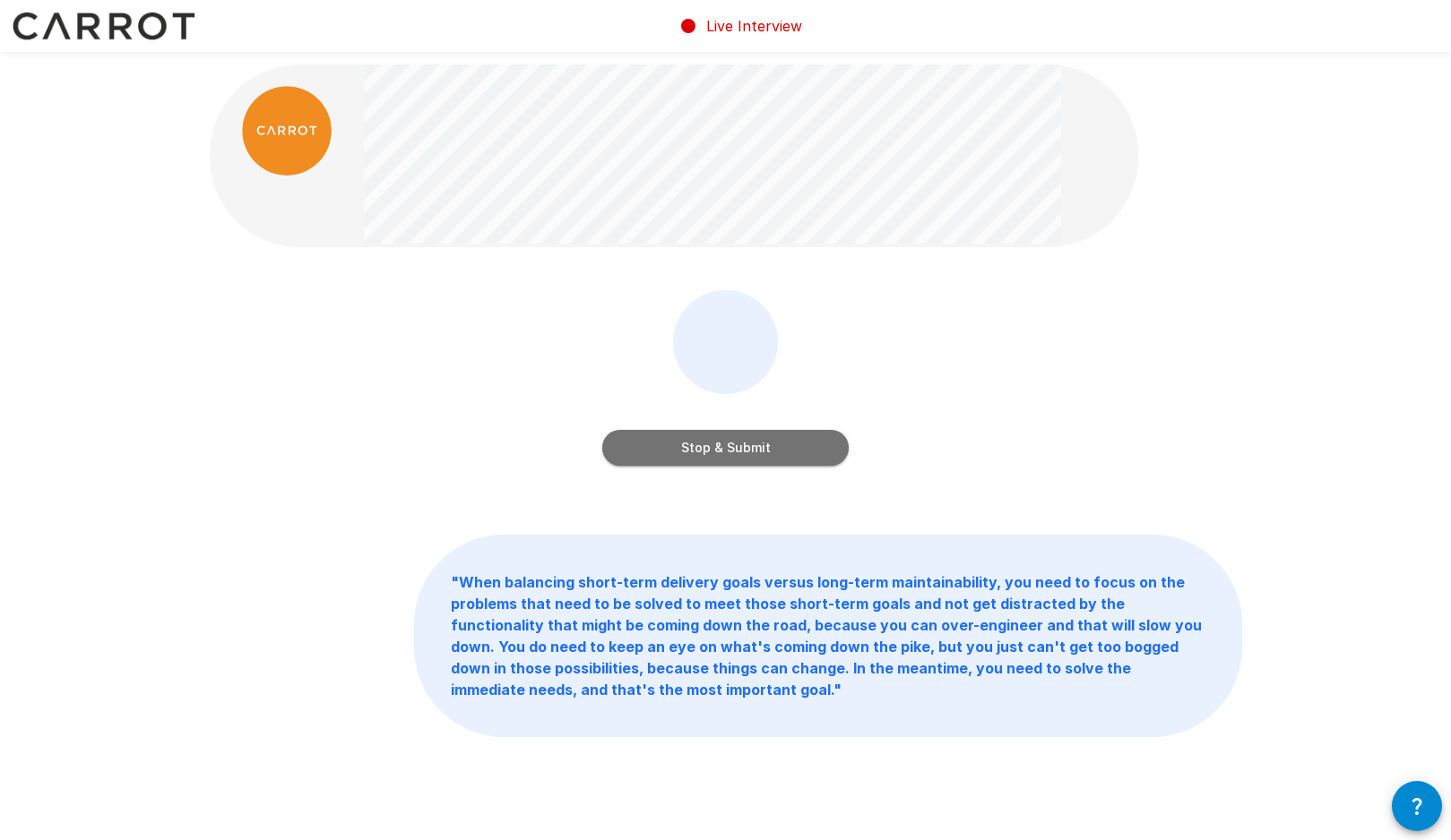
click at [754, 452] on button "Stop & Submit" at bounding box center [726, 448] width 247 height 35
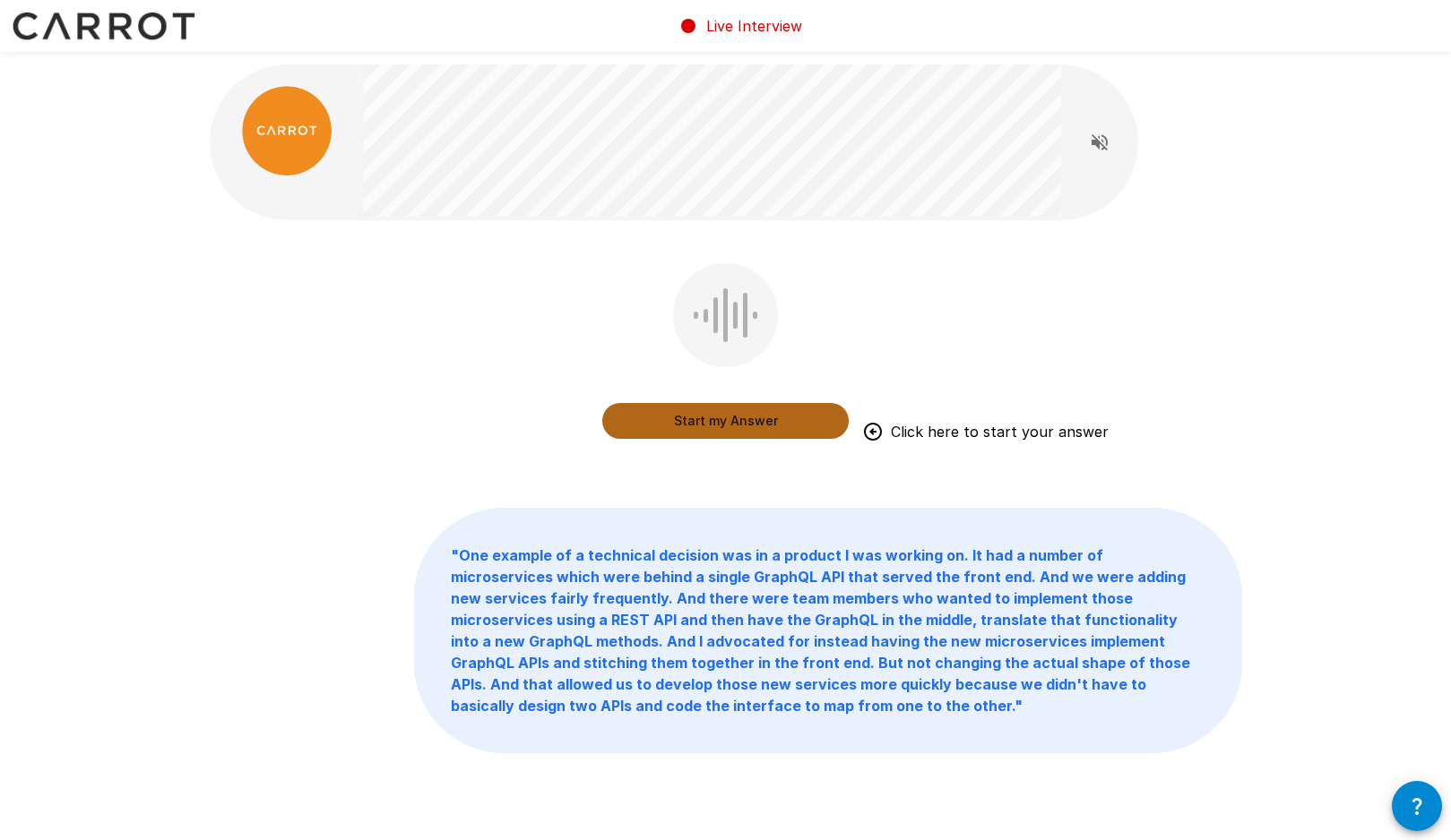
click at [726, 419] on button "Start my Answer" at bounding box center [726, 421] width 247 height 35
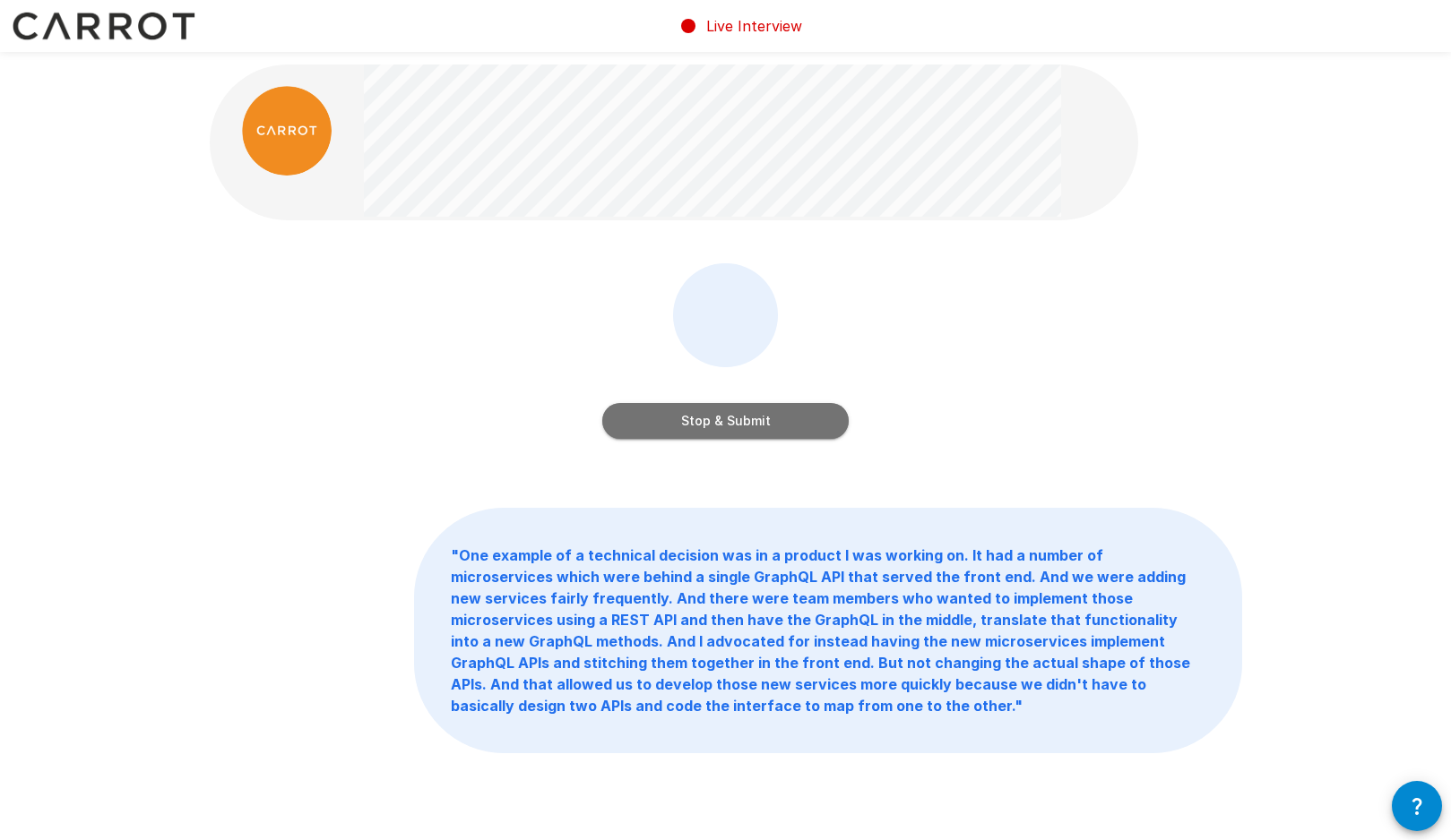
click at [741, 420] on button "Stop & Submit" at bounding box center [726, 421] width 247 height 35
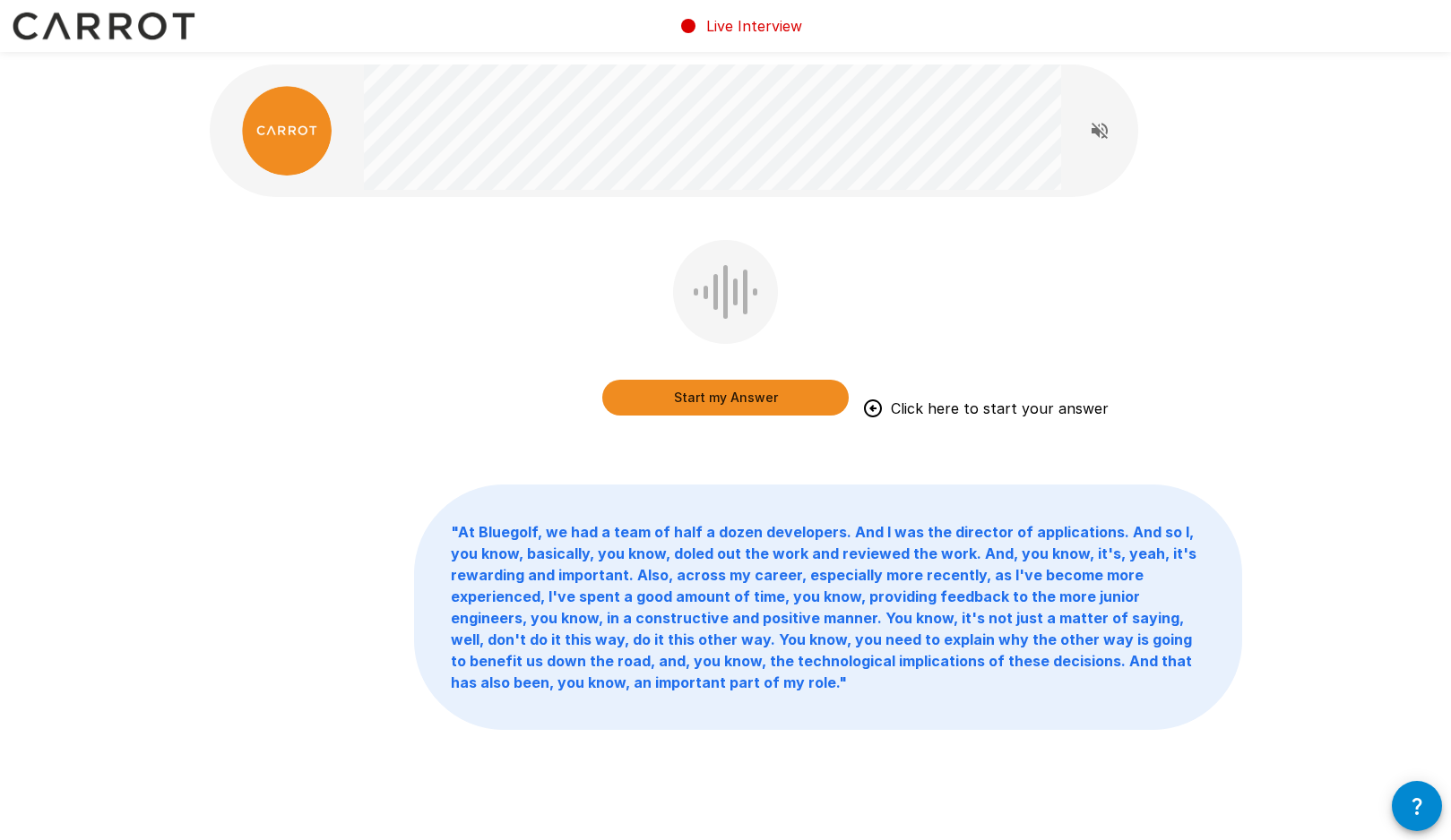
click at [729, 401] on button "Start my Answer" at bounding box center [726, 397] width 247 height 35
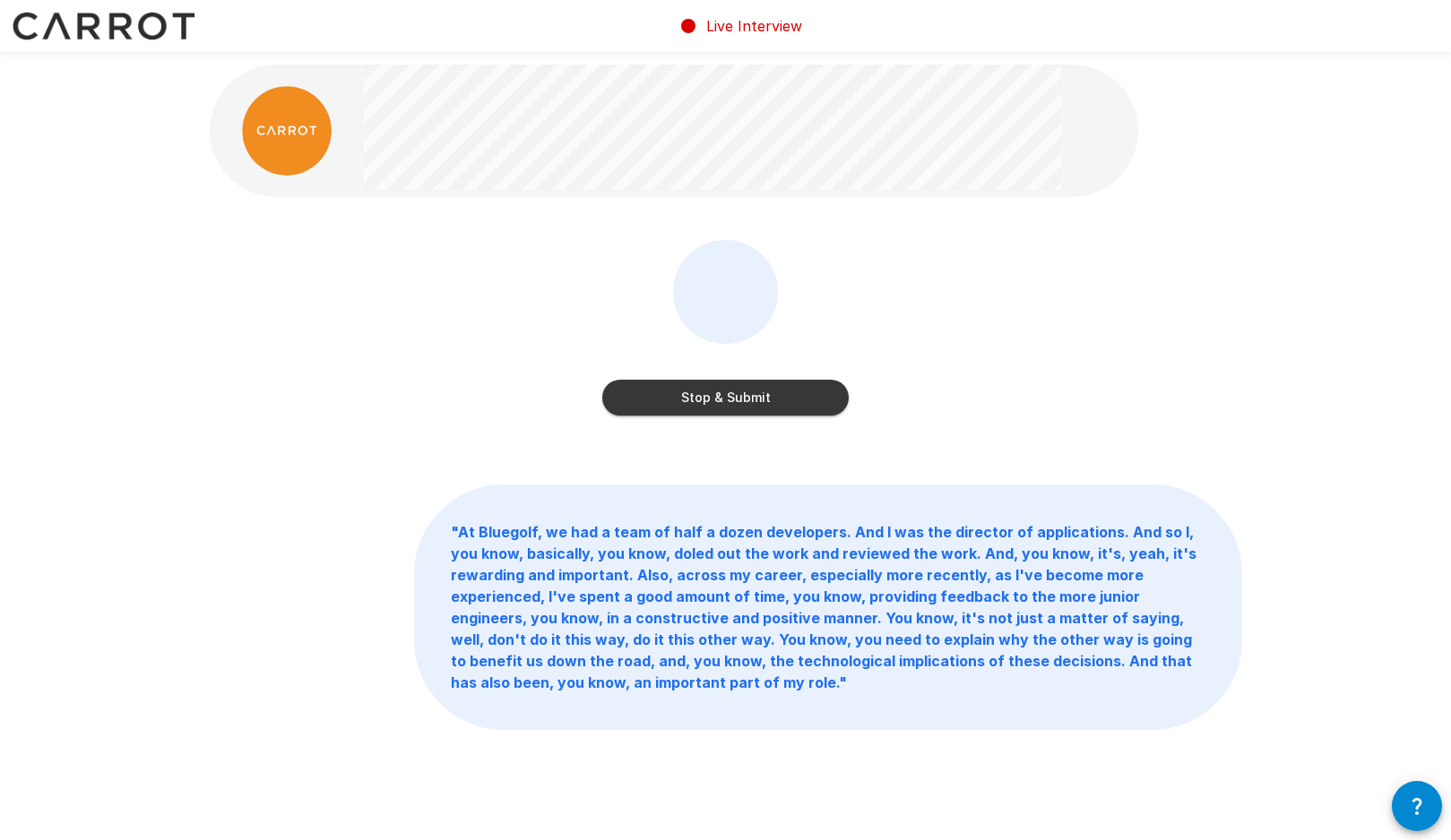
click at [731, 401] on button "Stop & Submit" at bounding box center [726, 397] width 247 height 35
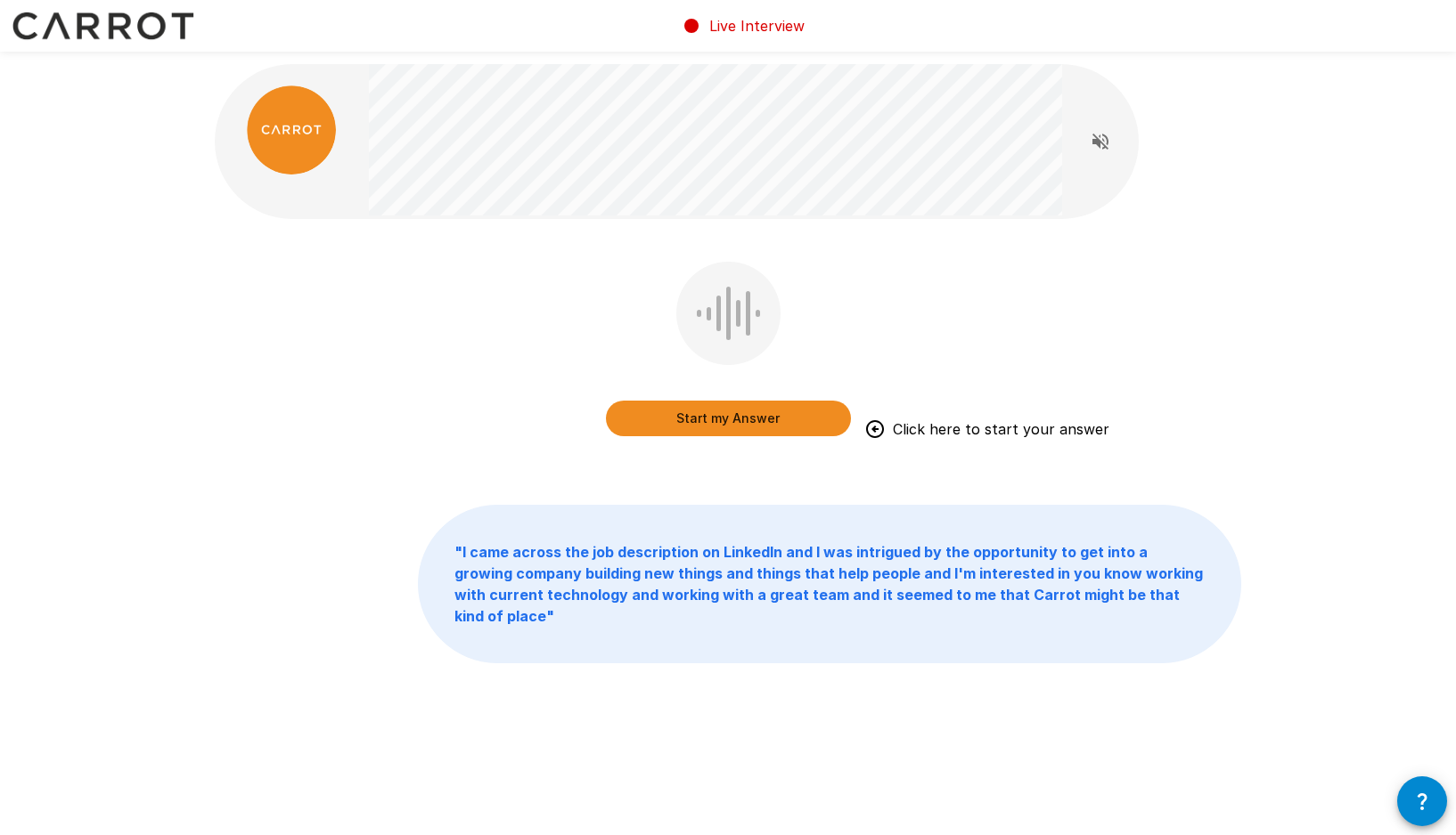
click at [724, 417] on button "Start my Answer" at bounding box center [728, 418] width 245 height 35
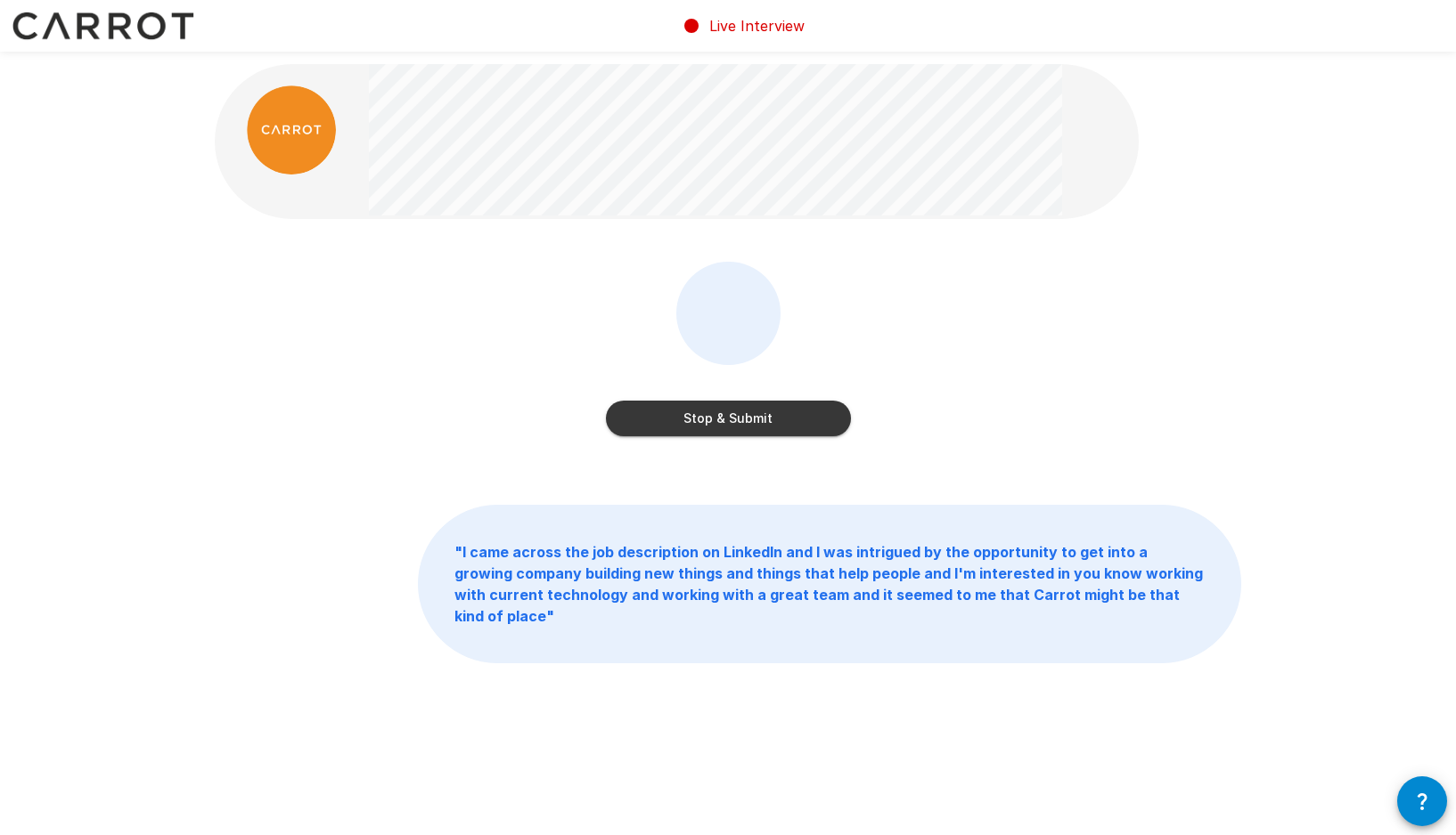
click at [743, 414] on button "Stop & Submit" at bounding box center [728, 418] width 245 height 35
